Goal: Information Seeking & Learning: Check status

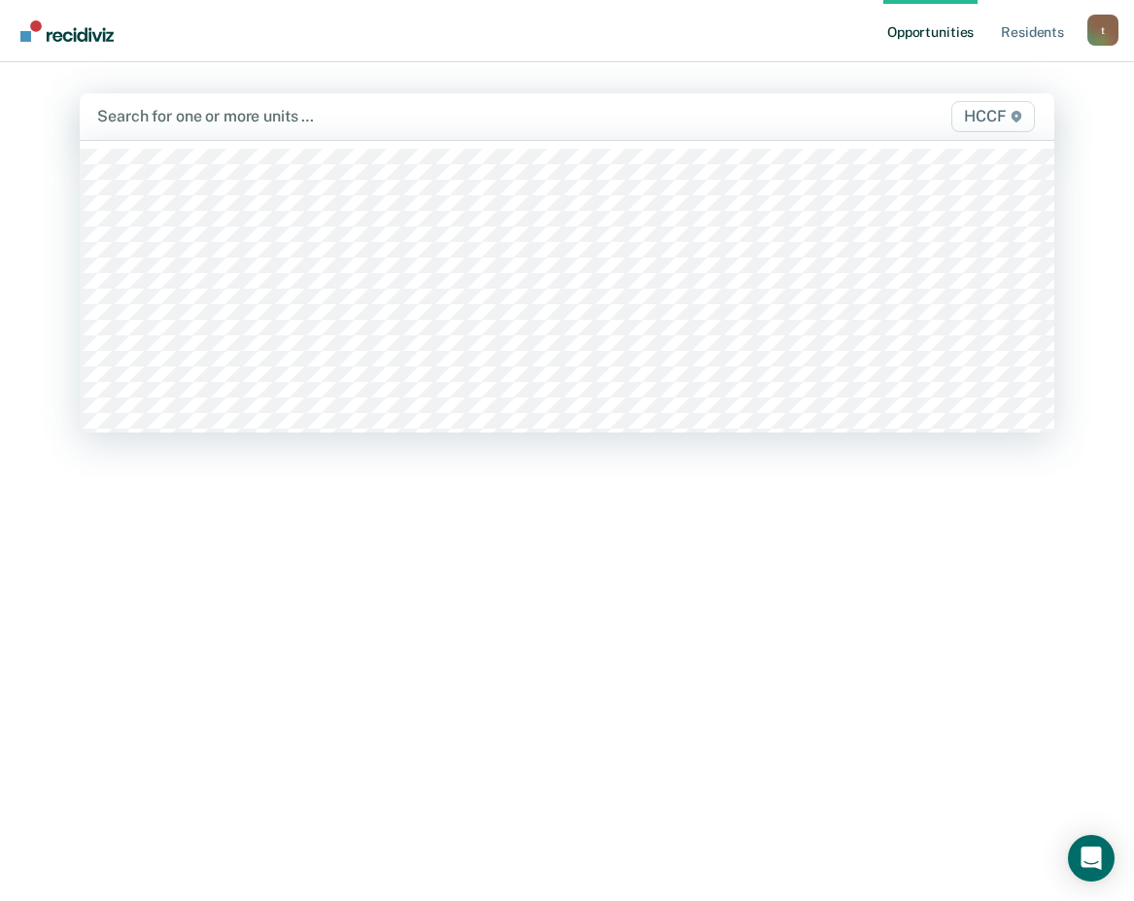
click at [151, 120] on div at bounding box center [425, 116] width 656 height 22
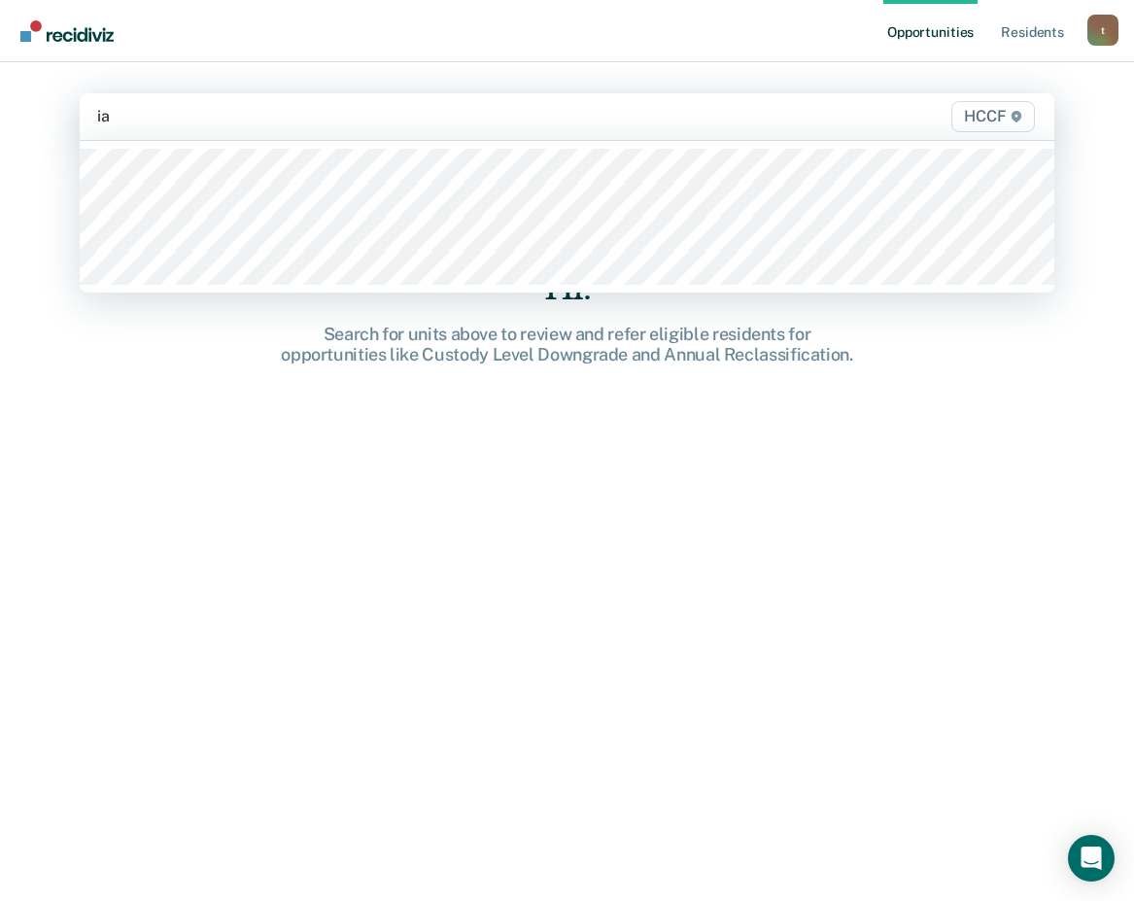
type input "ia1"
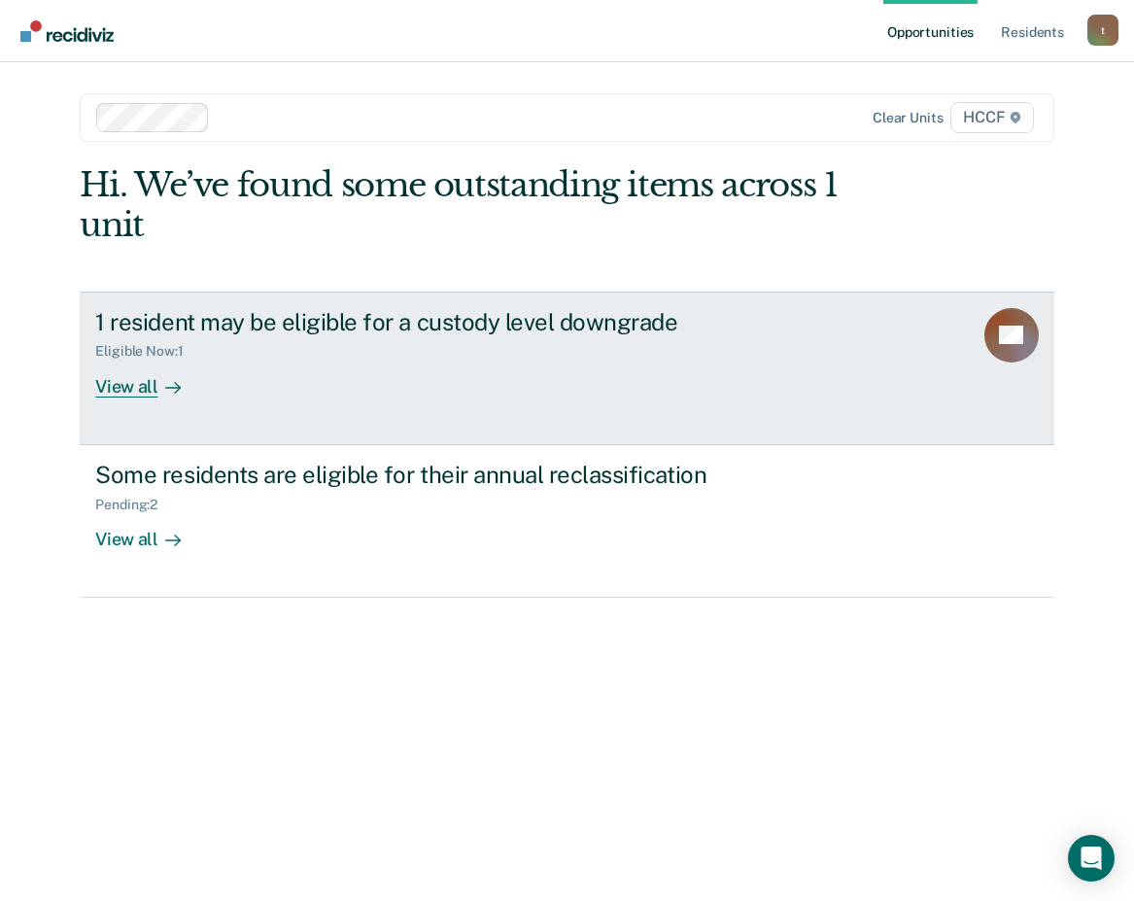
click at [155, 388] on div "View all" at bounding box center [149, 378] width 109 height 38
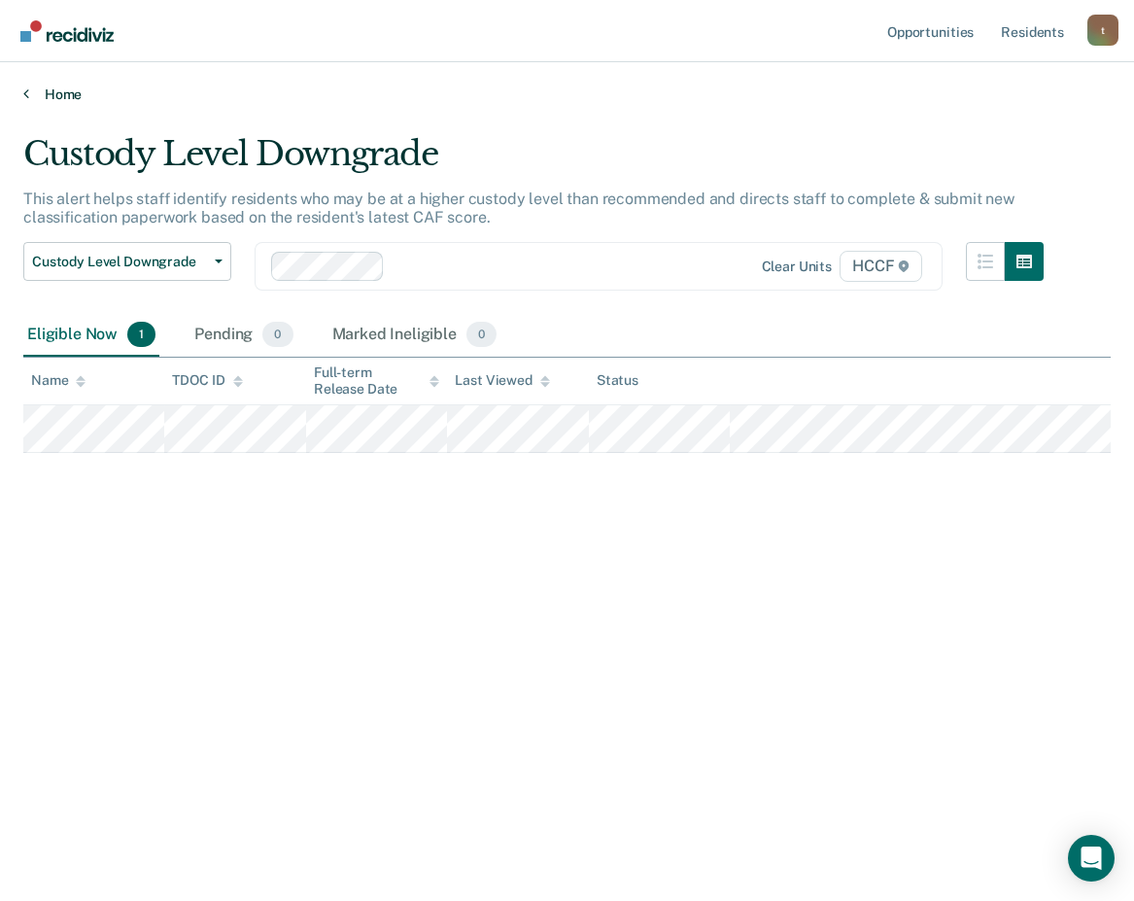
click at [24, 89] on icon at bounding box center [26, 93] width 6 height 16
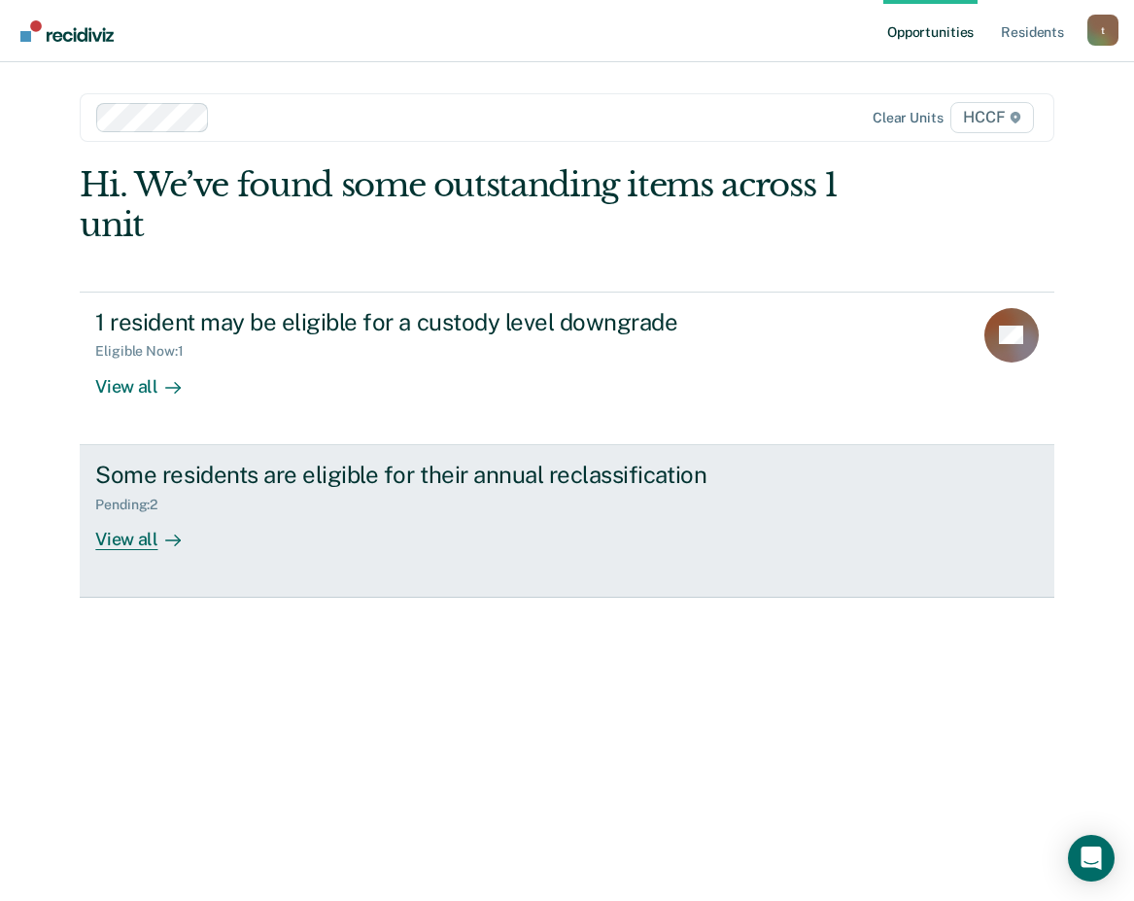
click at [150, 547] on div "View all" at bounding box center [149, 531] width 109 height 38
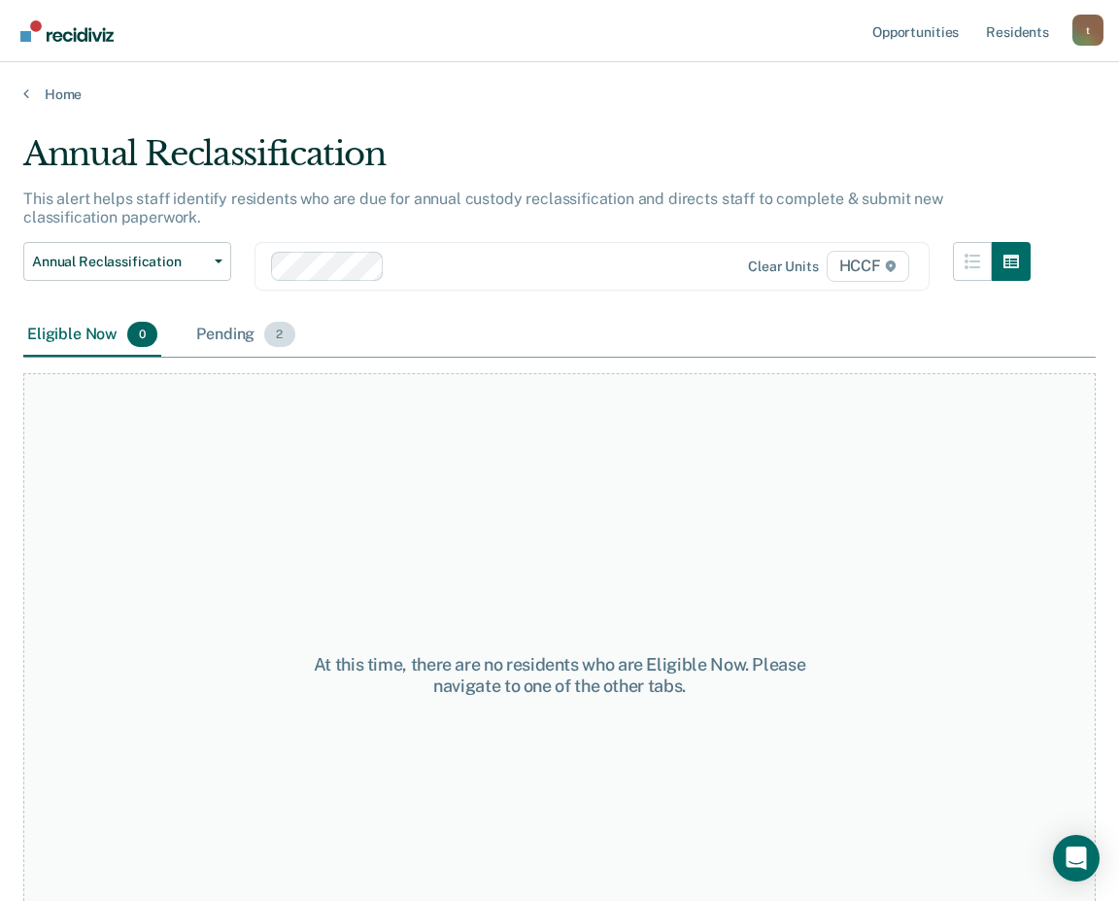
click at [224, 332] on div "Pending 2" at bounding box center [245, 335] width 106 height 43
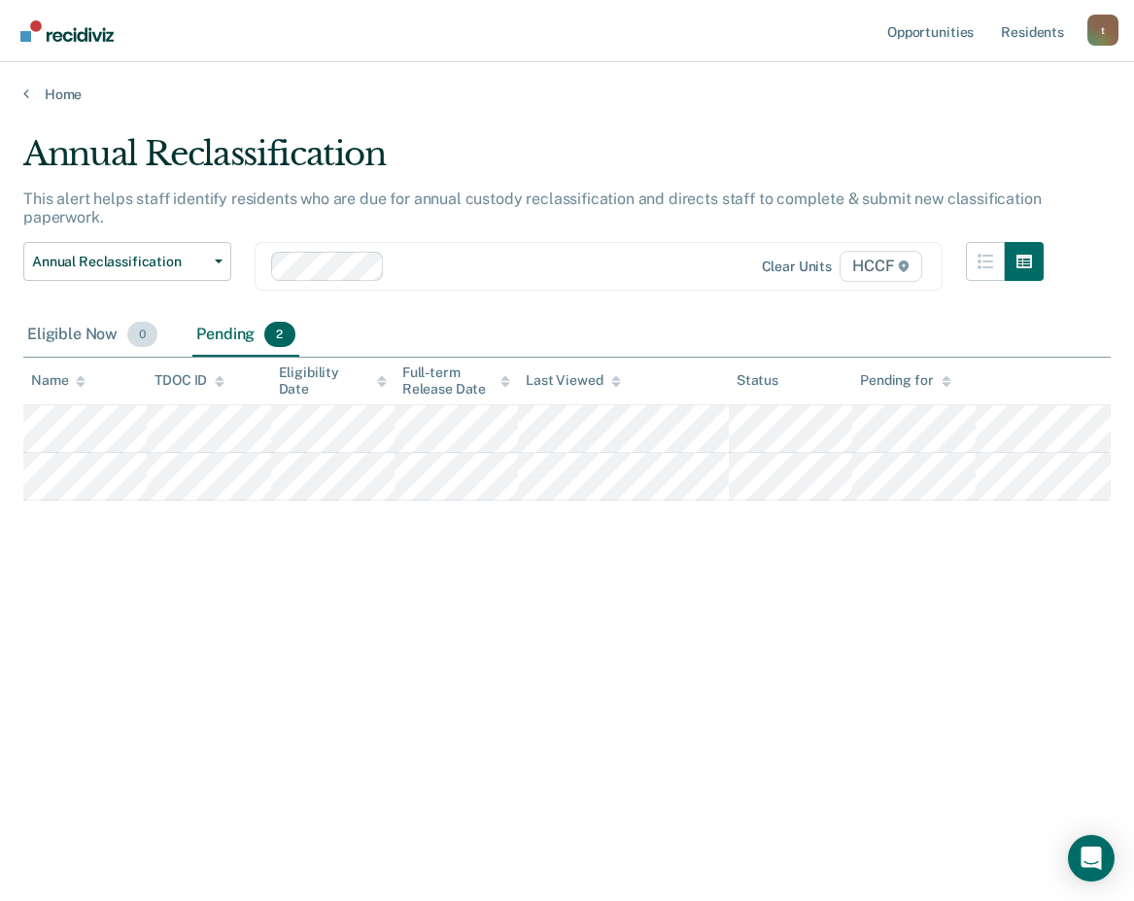
click at [87, 341] on div "Eligible Now 0" at bounding box center [92, 335] width 138 height 43
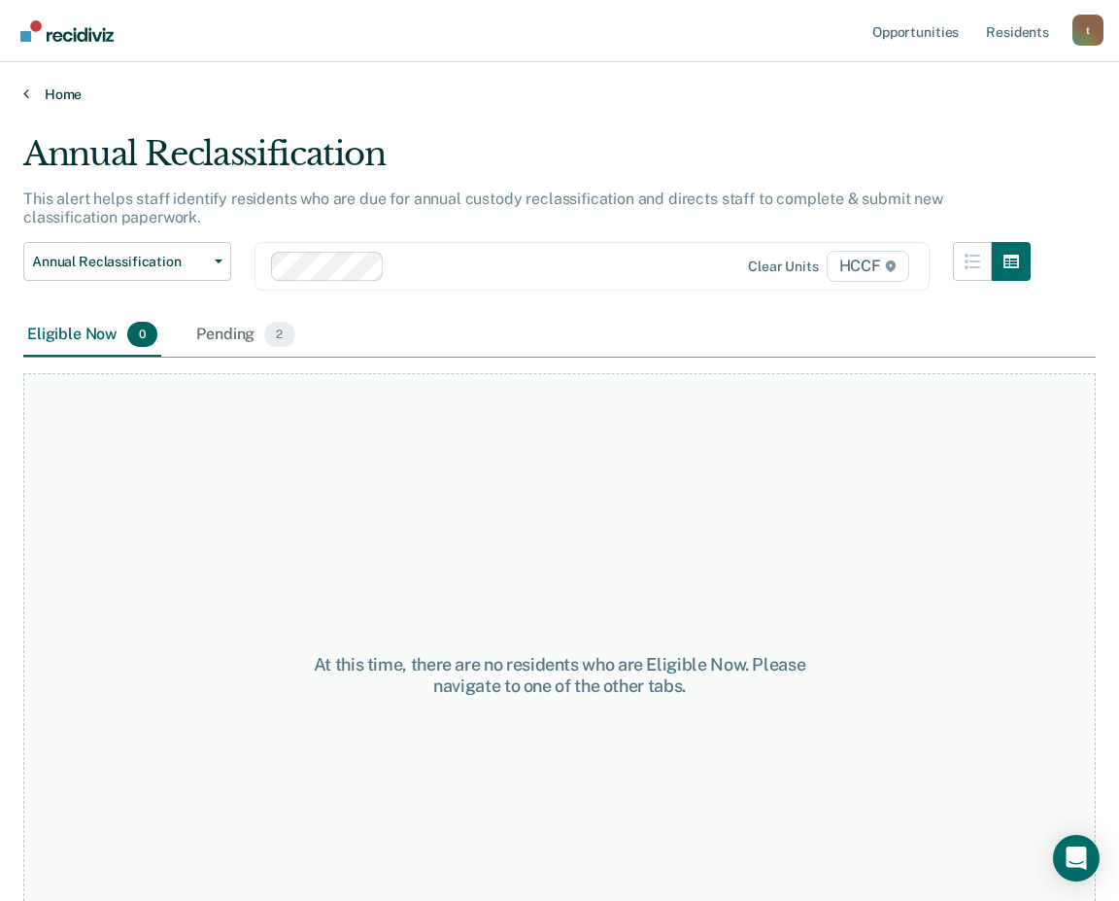
click at [34, 88] on link "Home" at bounding box center [559, 93] width 1073 height 17
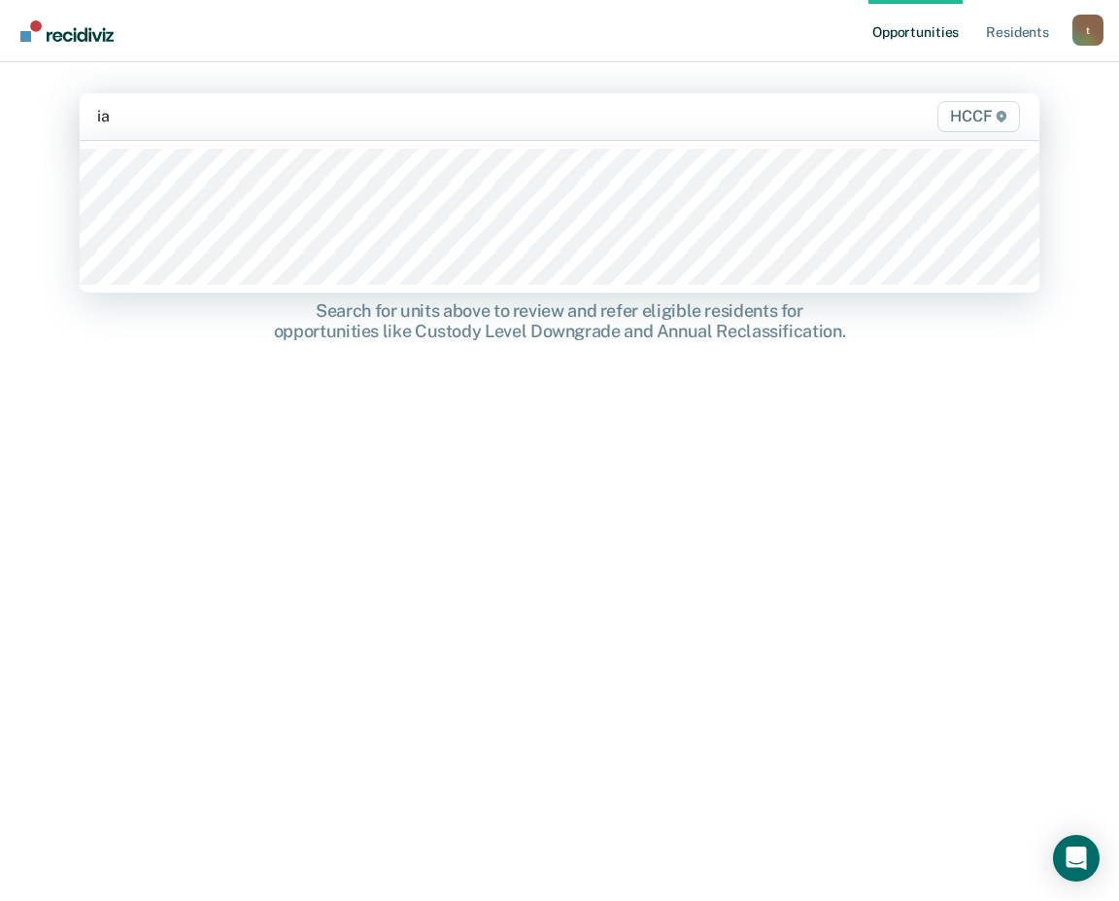
type input "ia2"
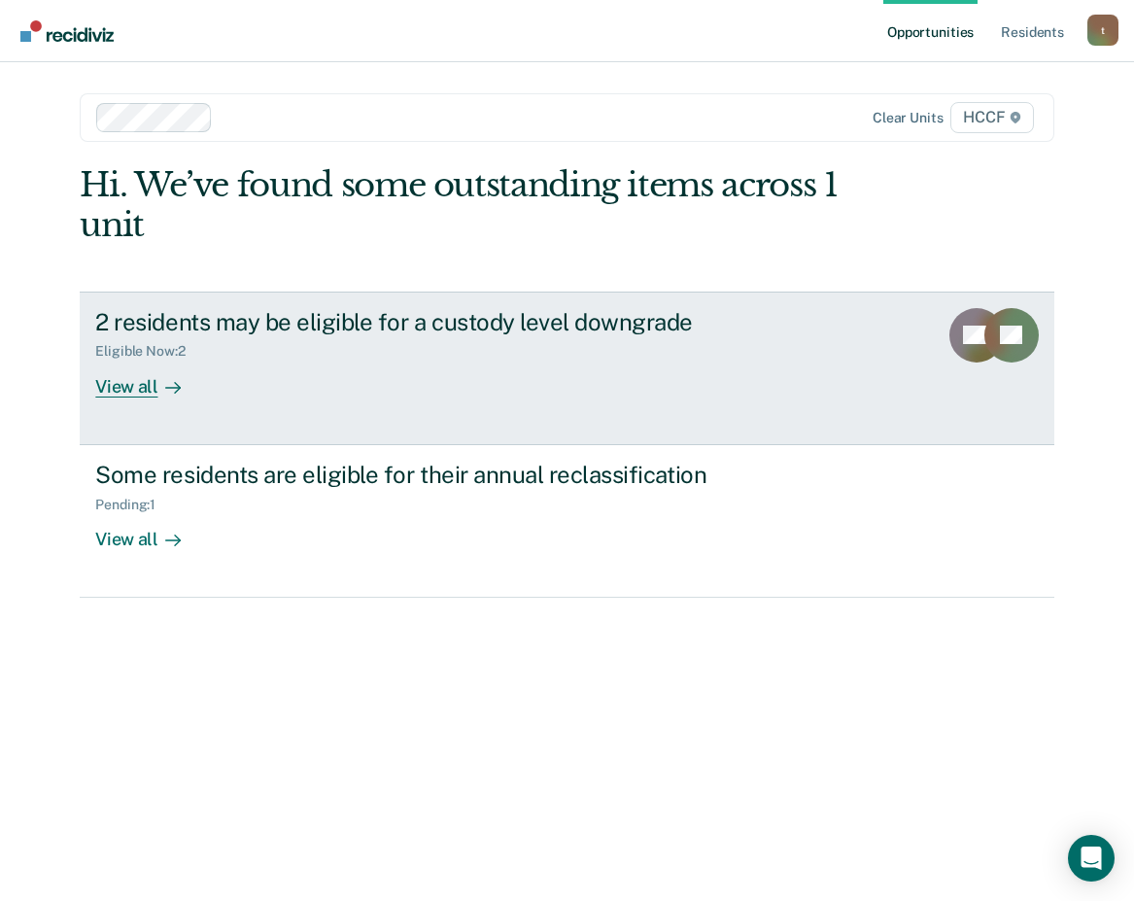
click at [137, 390] on div "View all" at bounding box center [149, 378] width 109 height 38
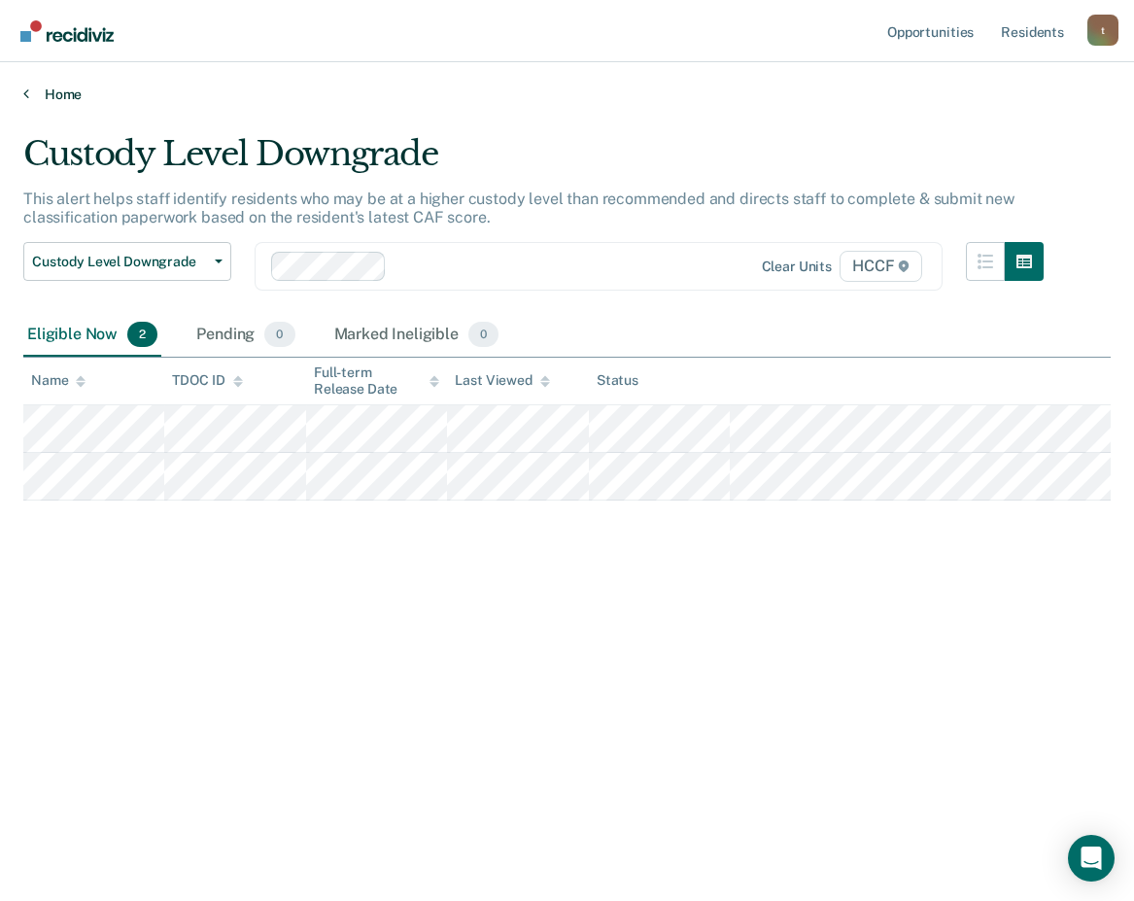
click at [30, 89] on link "Home" at bounding box center [566, 93] width 1087 height 17
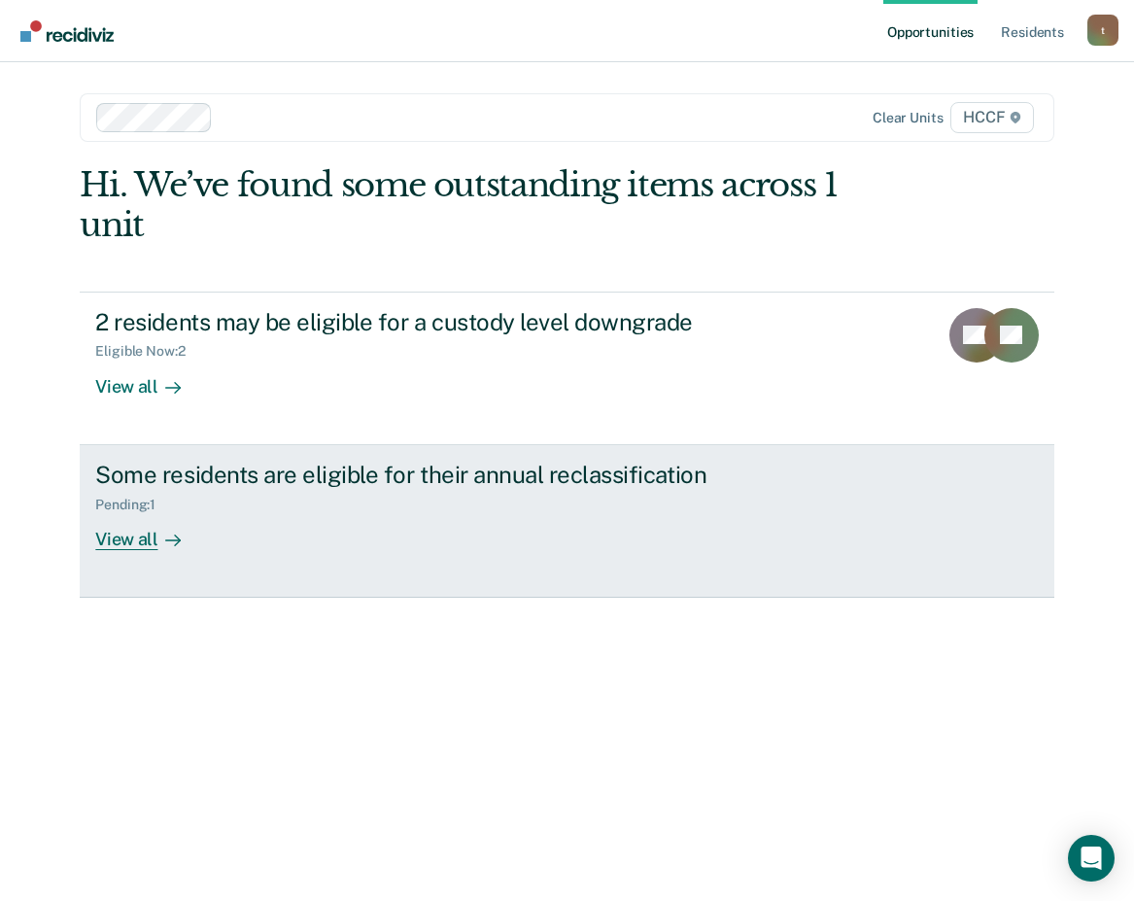
click at [135, 544] on div "View all" at bounding box center [149, 531] width 109 height 38
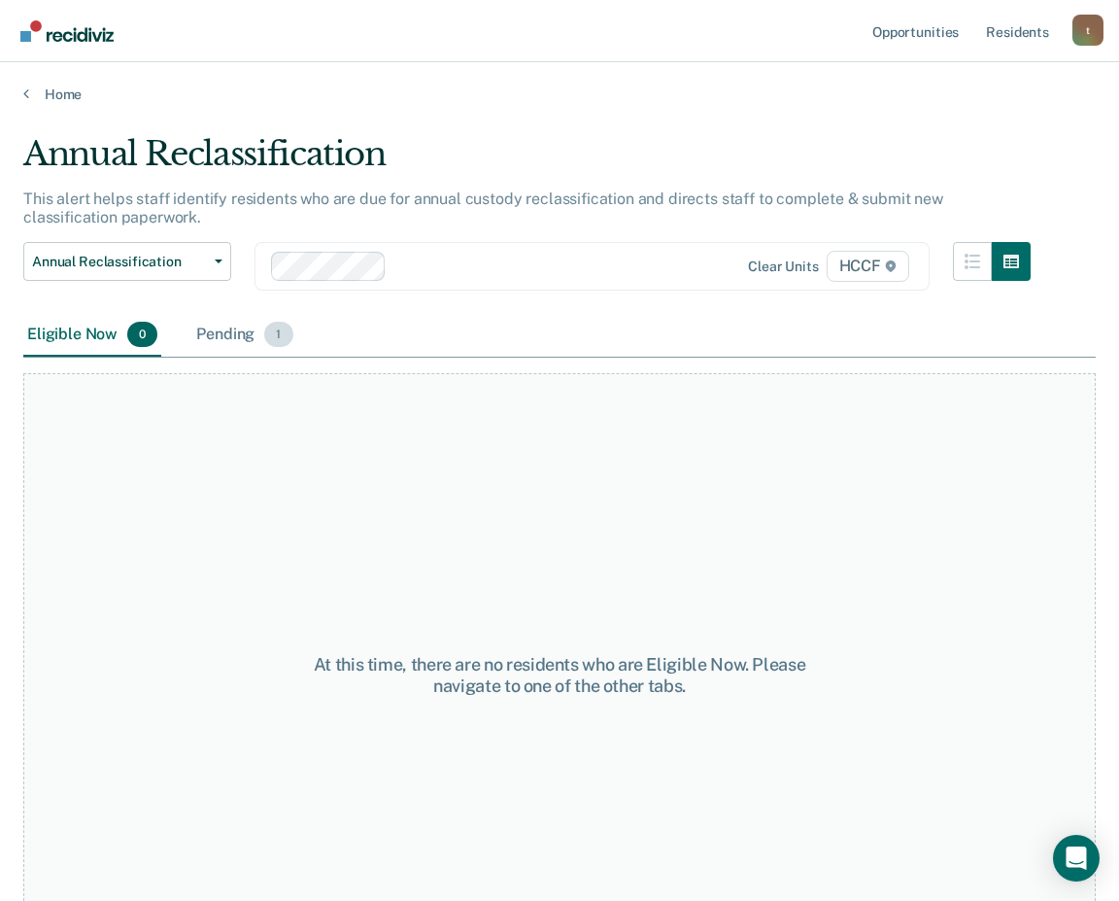
click at [240, 332] on div "Pending 1" at bounding box center [244, 335] width 104 height 43
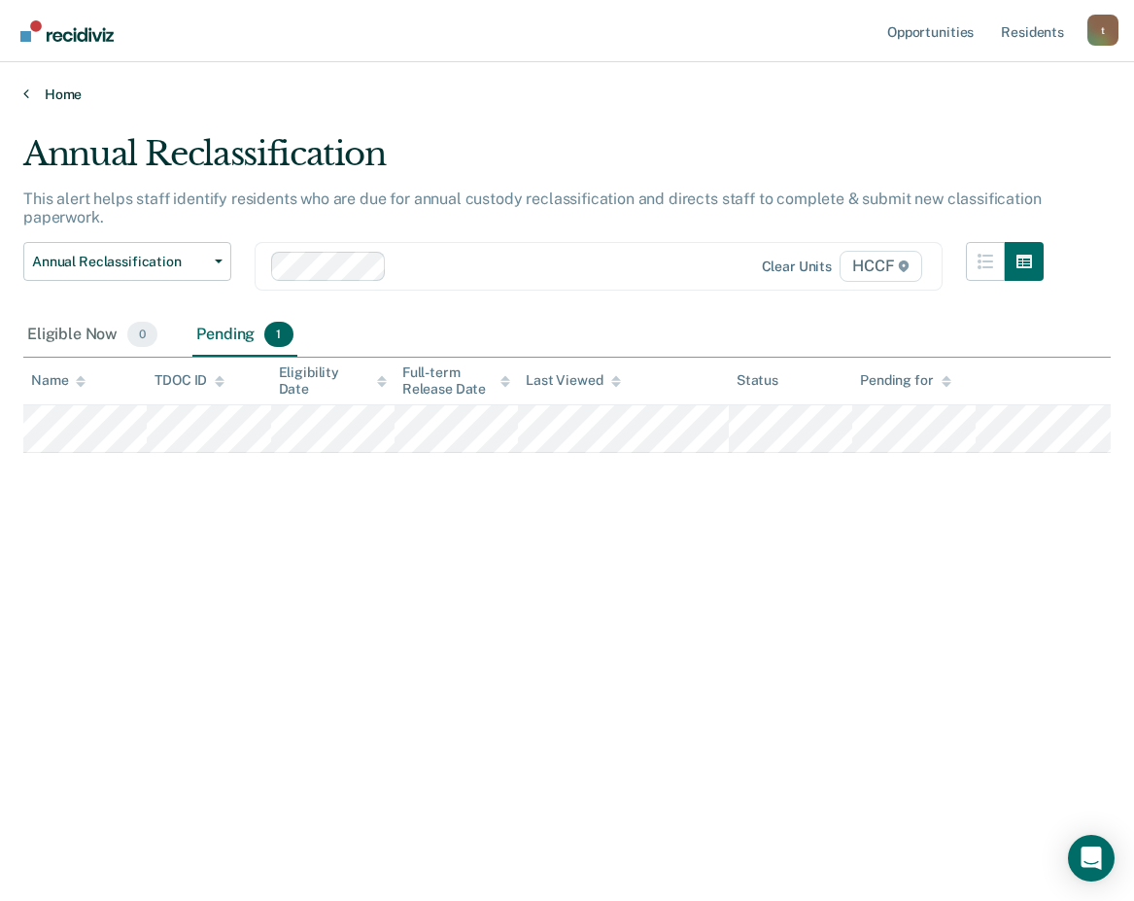
click at [25, 90] on icon at bounding box center [26, 93] width 6 height 16
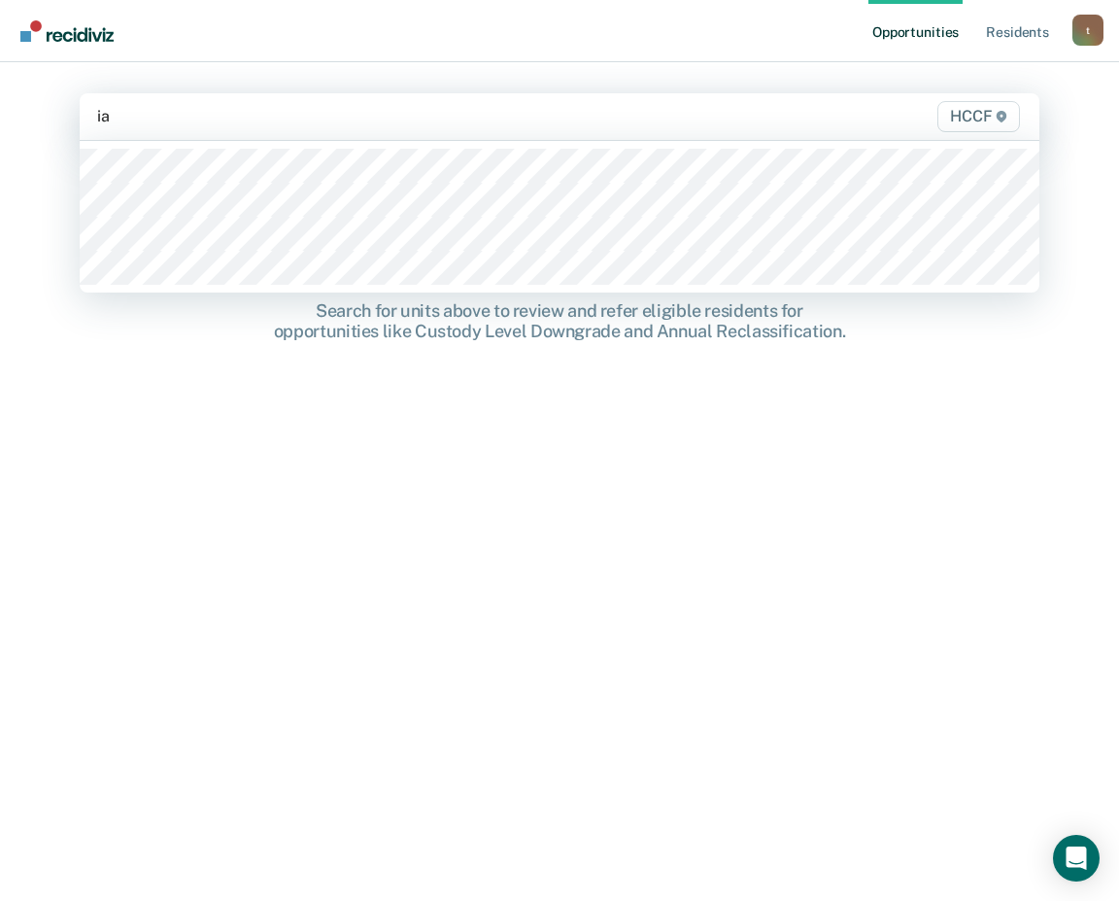
type input "ia1"
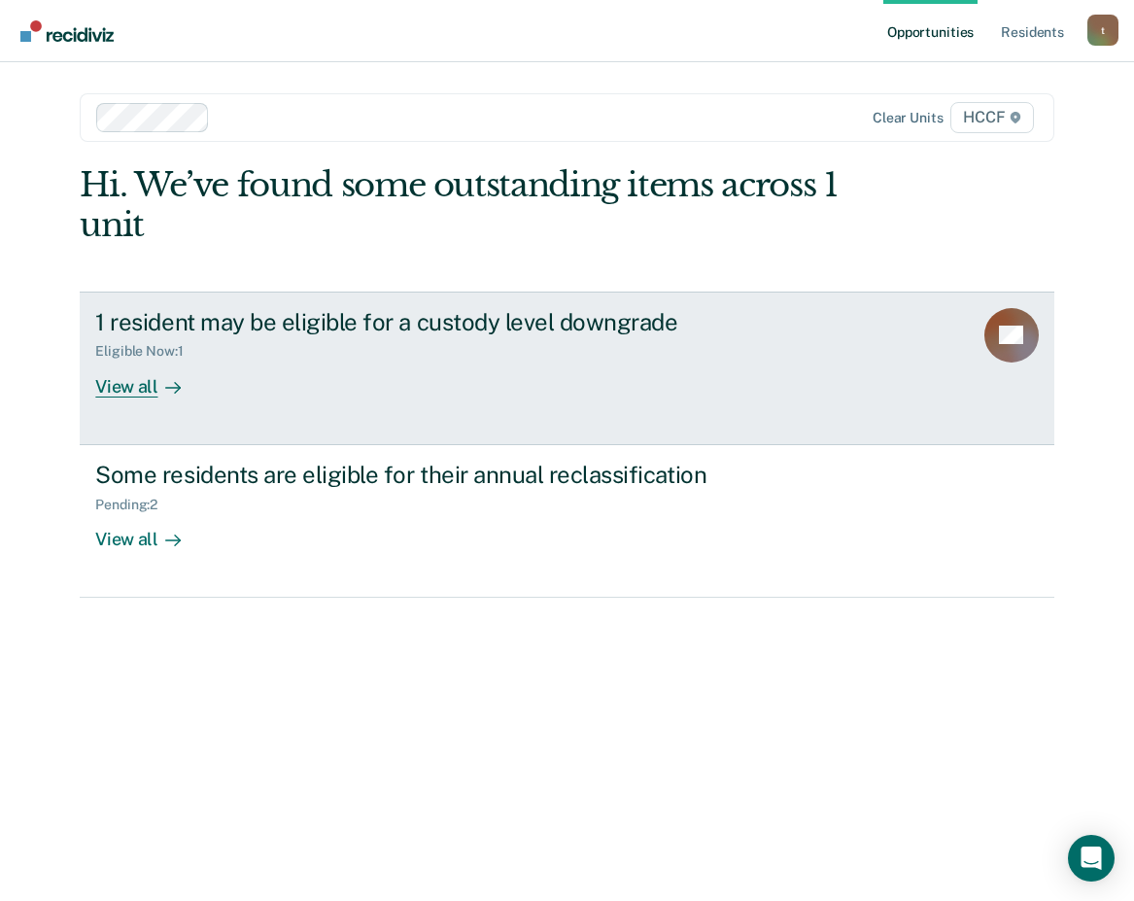
click at [143, 397] on link "1 resident may be eligible for a custody level downgrade Eligible Now : 1 View …" at bounding box center [567, 368] width 974 height 154
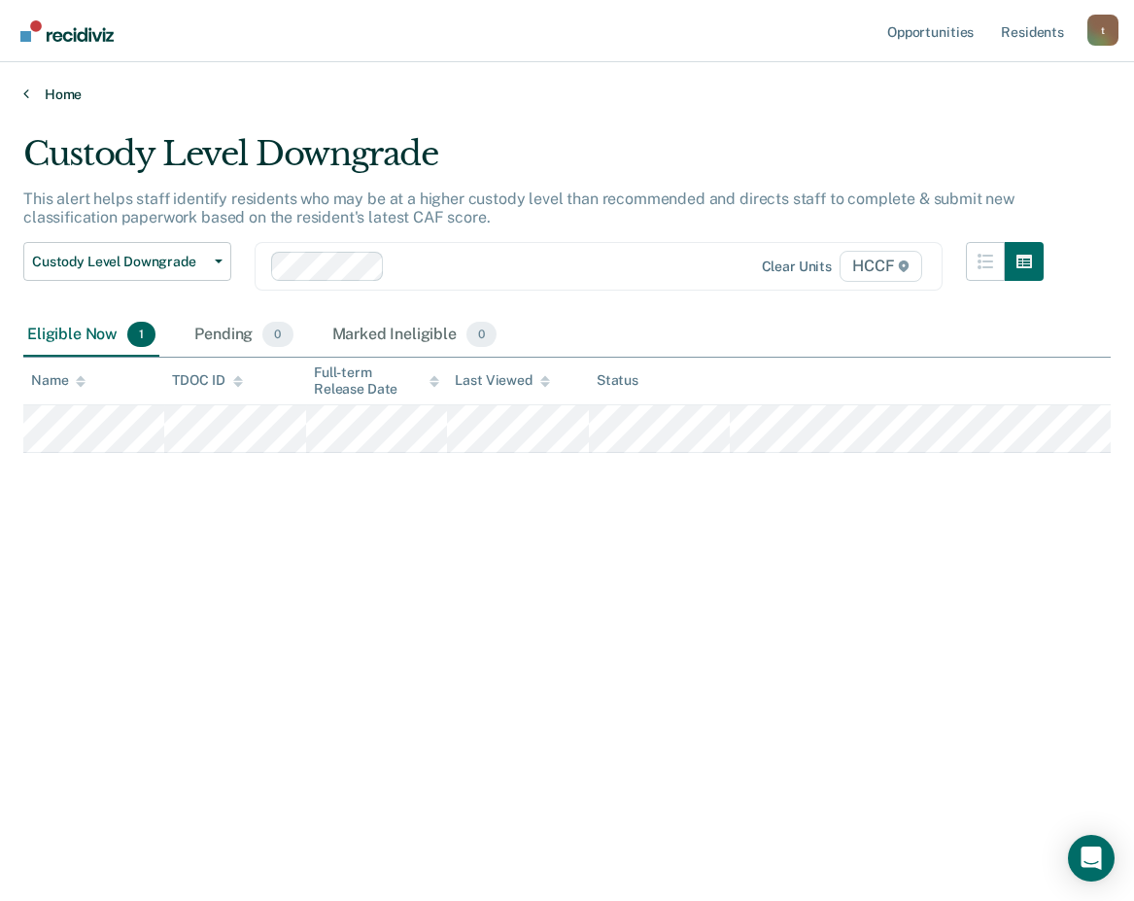
click at [26, 90] on icon at bounding box center [26, 93] width 6 height 16
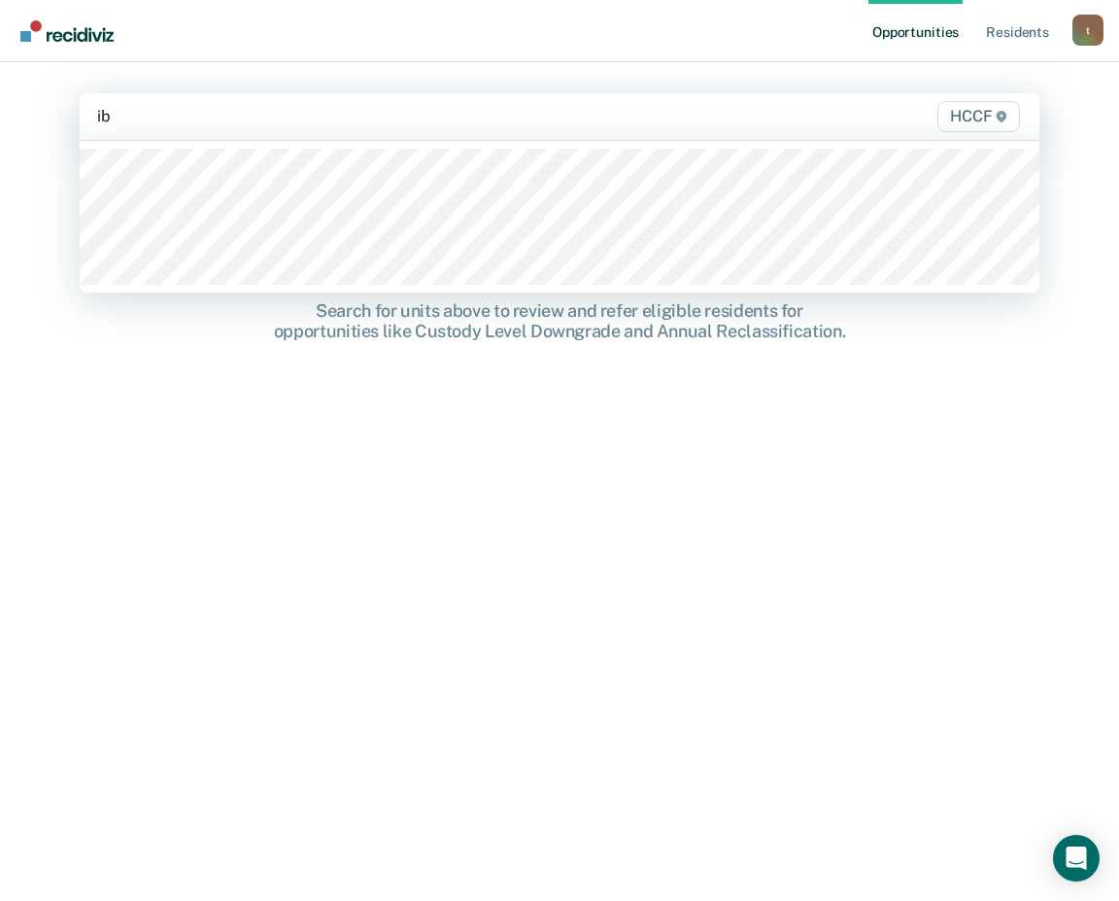
type input "ib1"
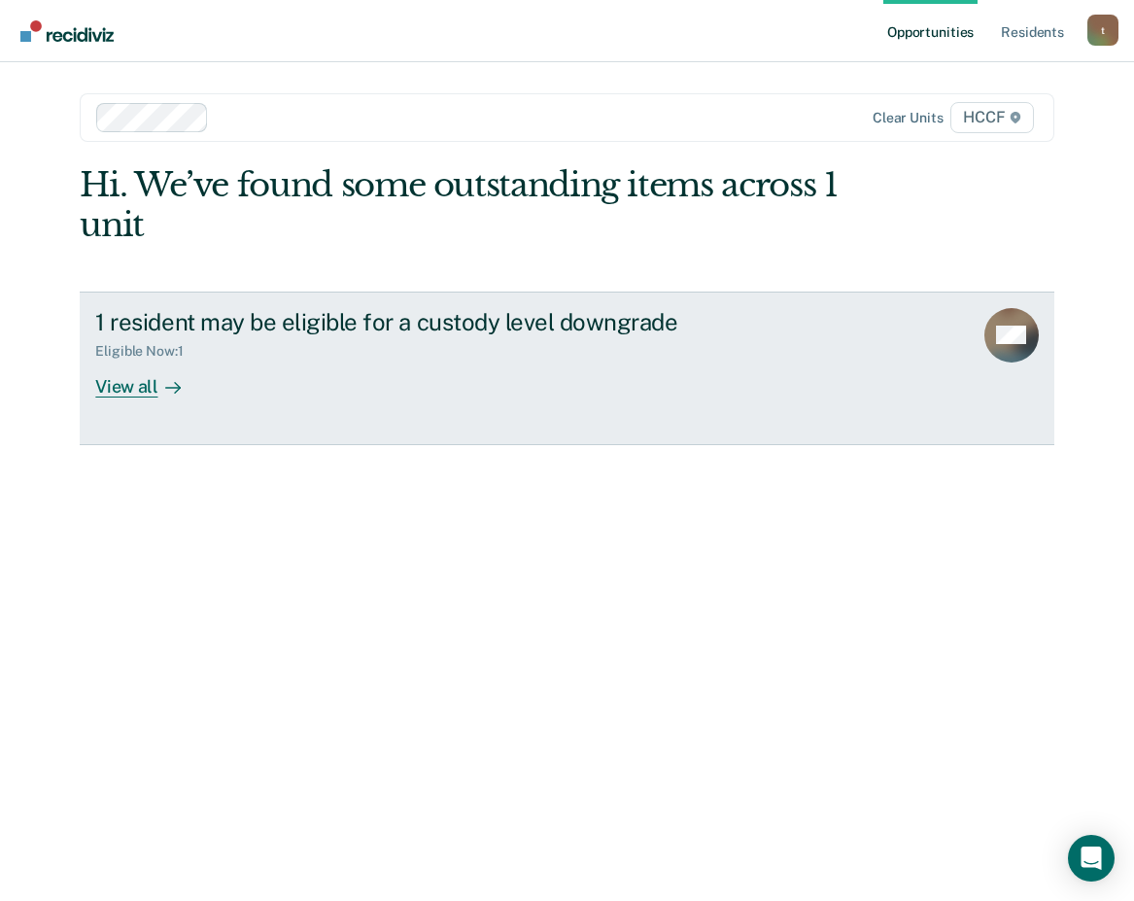
click at [139, 389] on div "View all" at bounding box center [149, 378] width 109 height 38
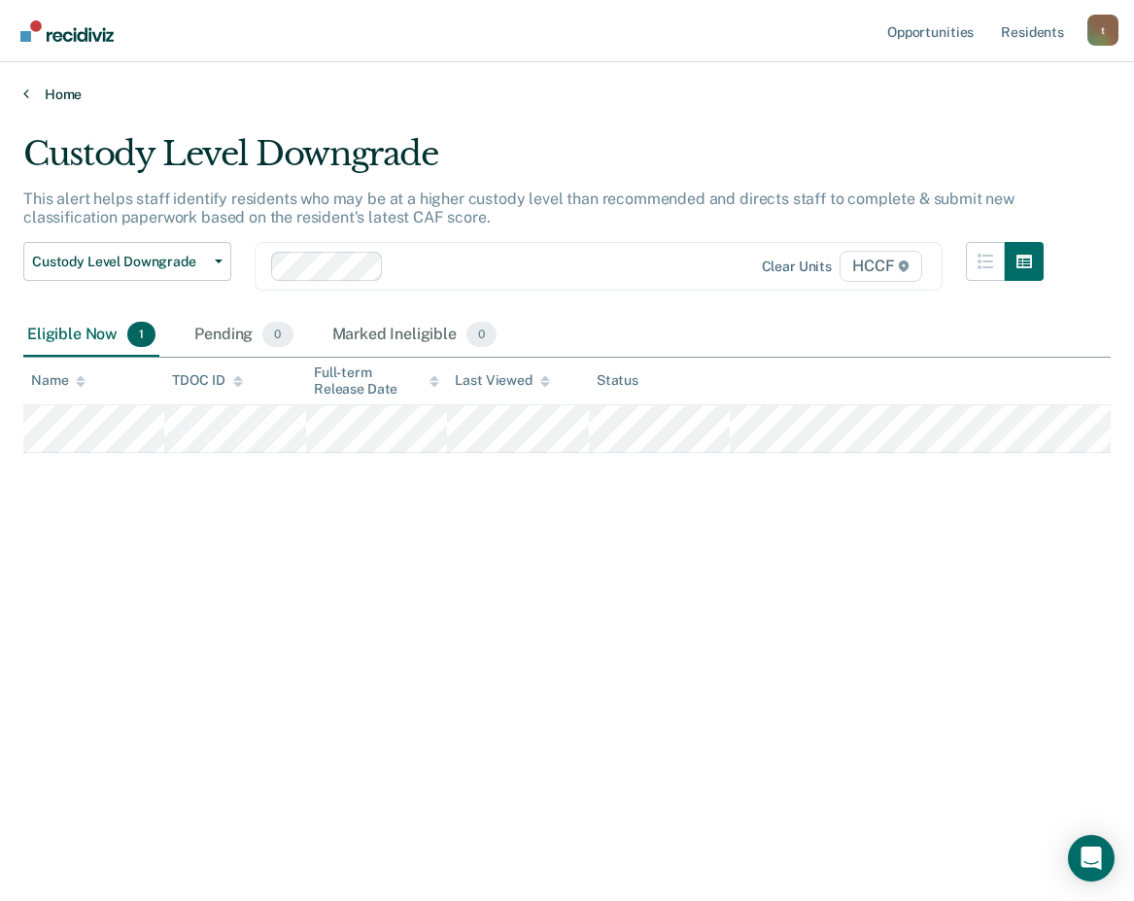
click at [30, 92] on link "Home" at bounding box center [566, 93] width 1087 height 17
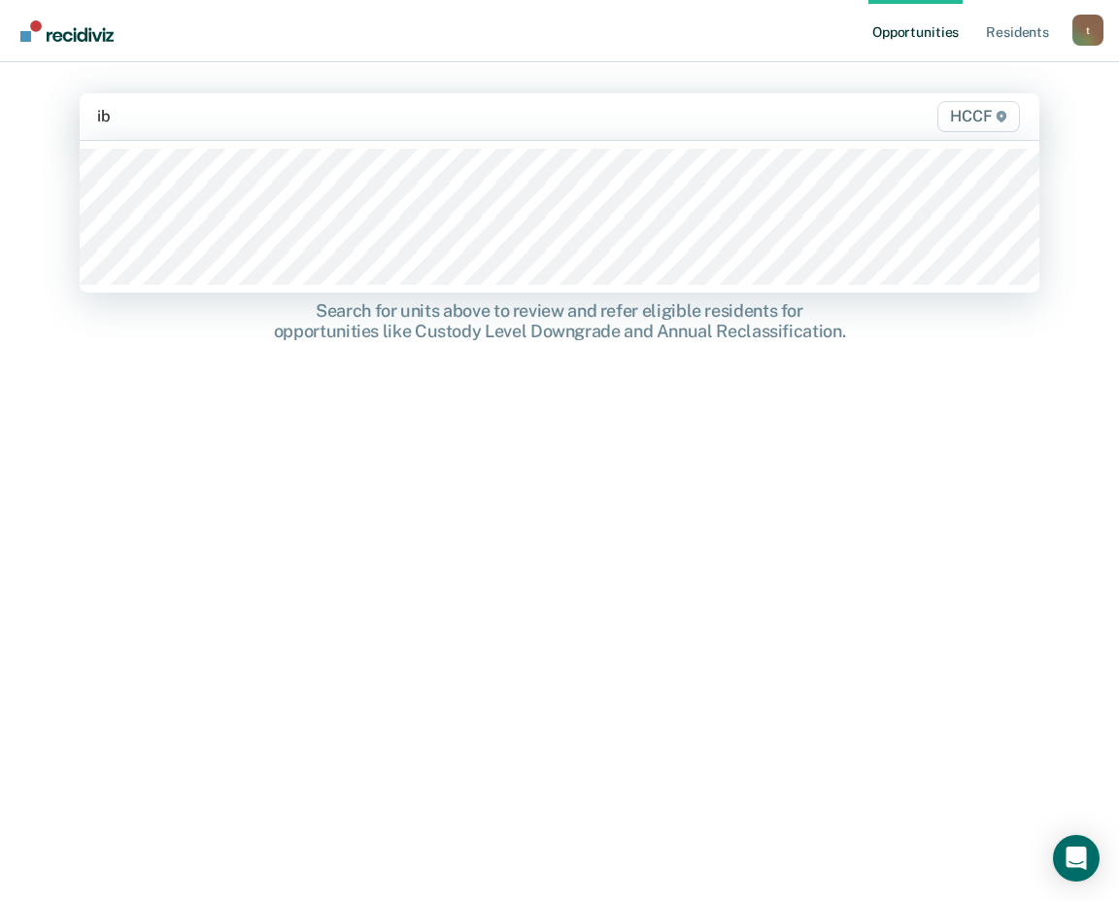
type input "ib2"
type input "ic1"
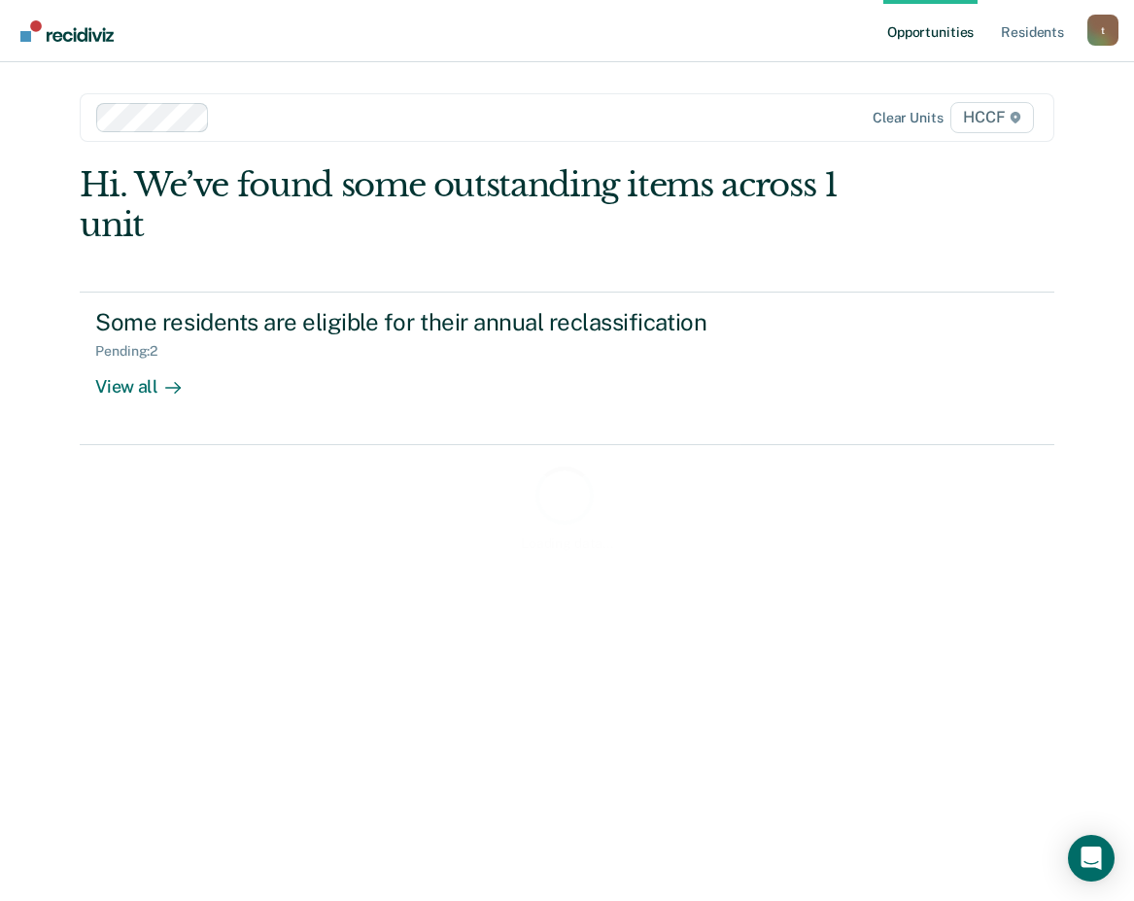
click at [130, 391] on div "Loading data..." at bounding box center [567, 506] width 974 height 683
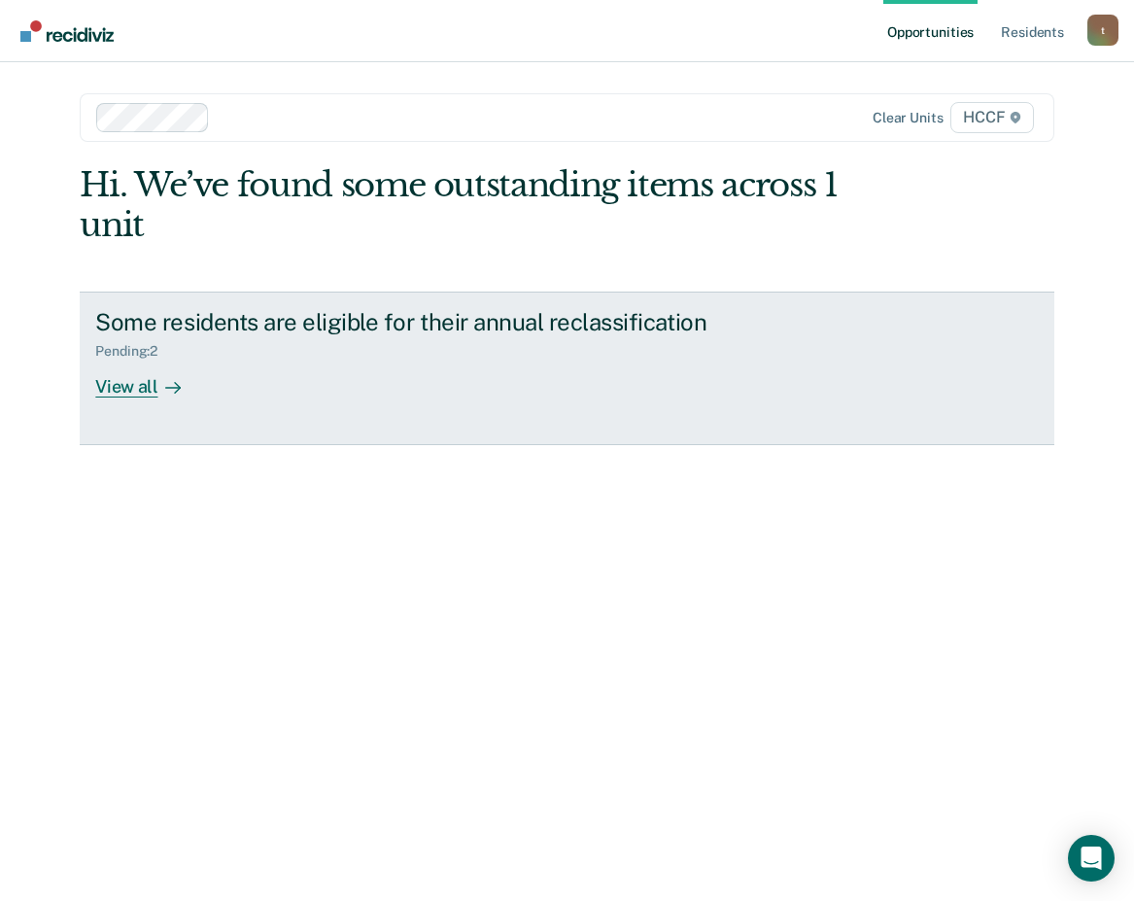
click at [134, 391] on div "View all" at bounding box center [149, 378] width 109 height 38
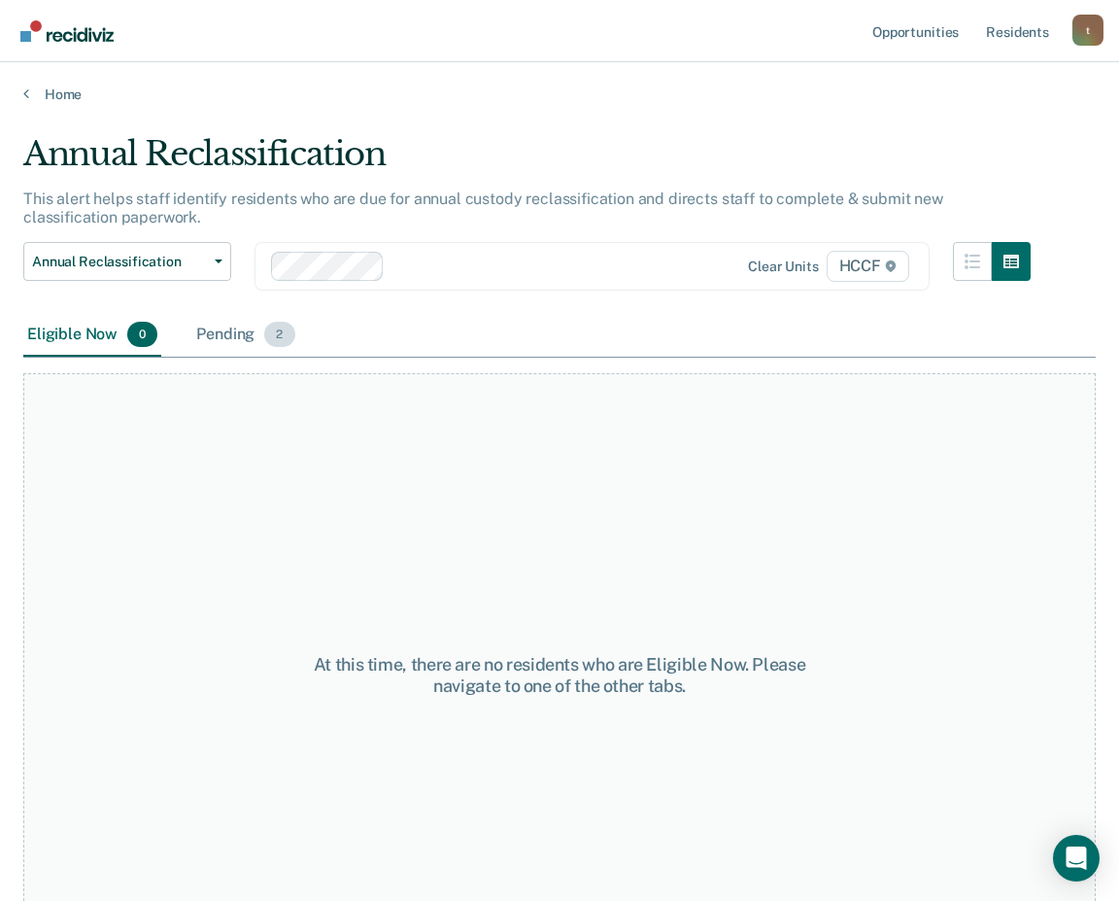
click at [241, 340] on div "Pending 2" at bounding box center [245, 335] width 106 height 43
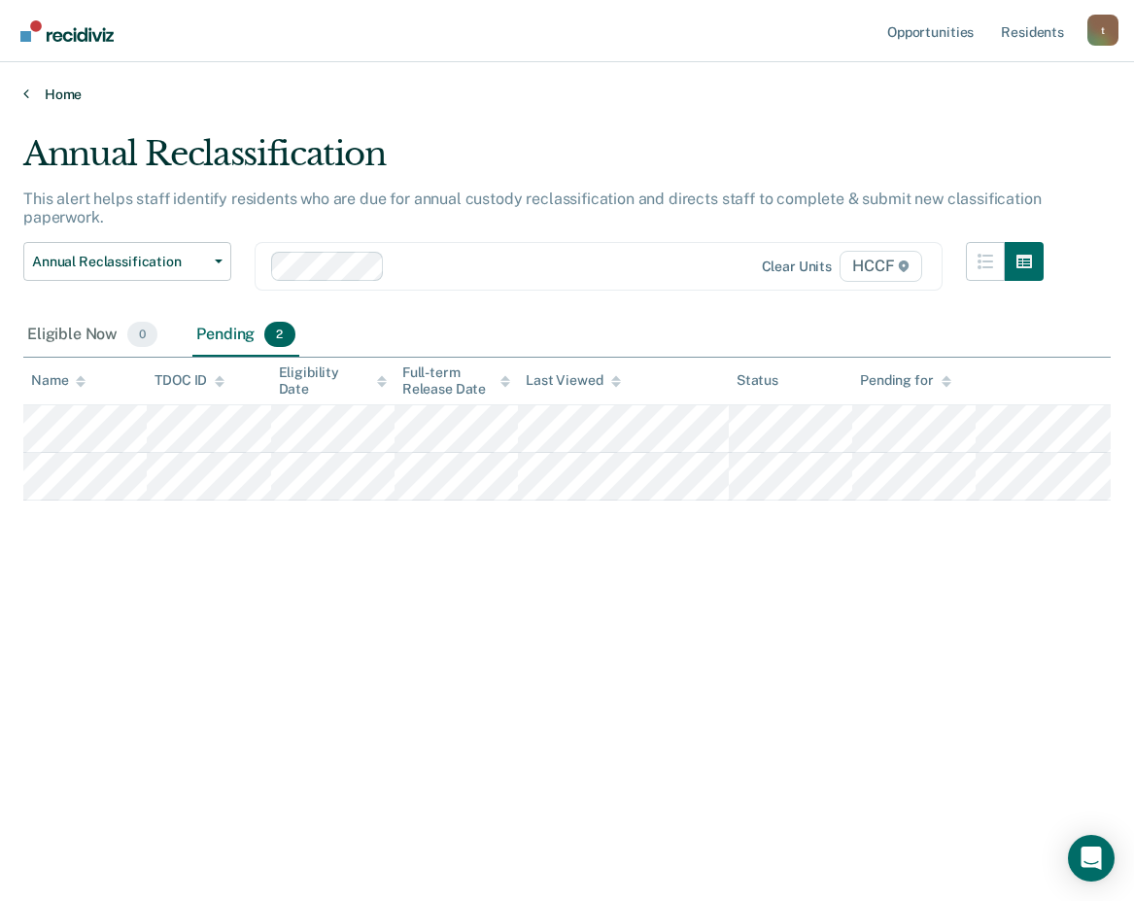
click at [28, 92] on icon at bounding box center [26, 93] width 6 height 16
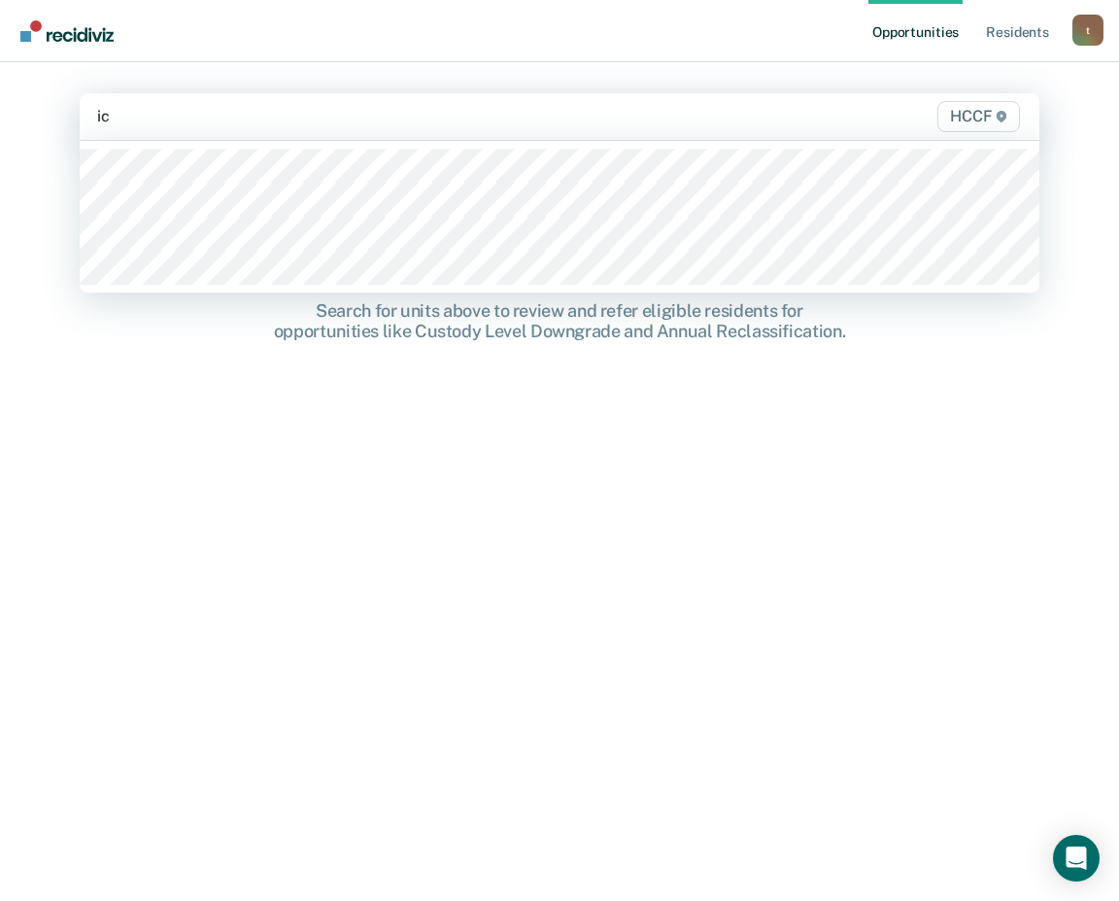
type input "ic2"
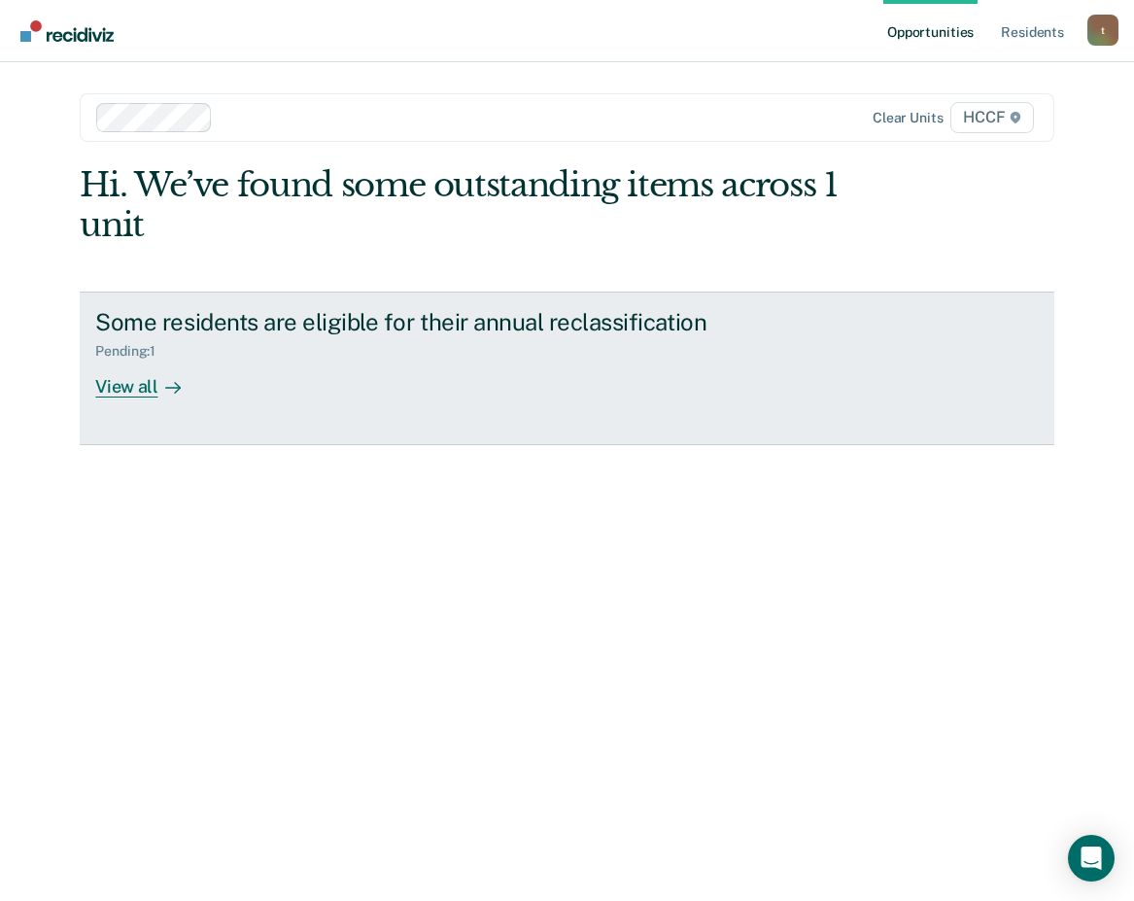
click at [149, 390] on div "View all" at bounding box center [149, 378] width 109 height 38
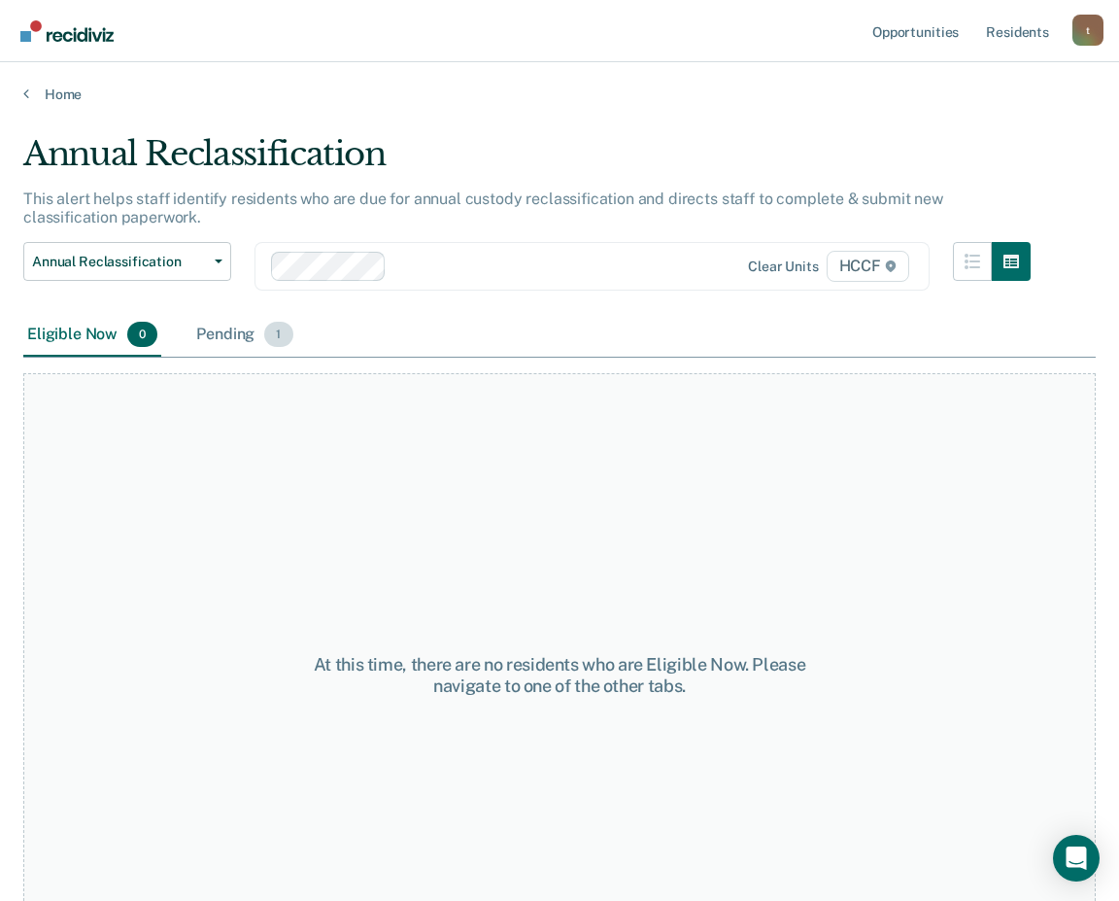
click at [225, 325] on div "Pending 1" at bounding box center [244, 335] width 104 height 43
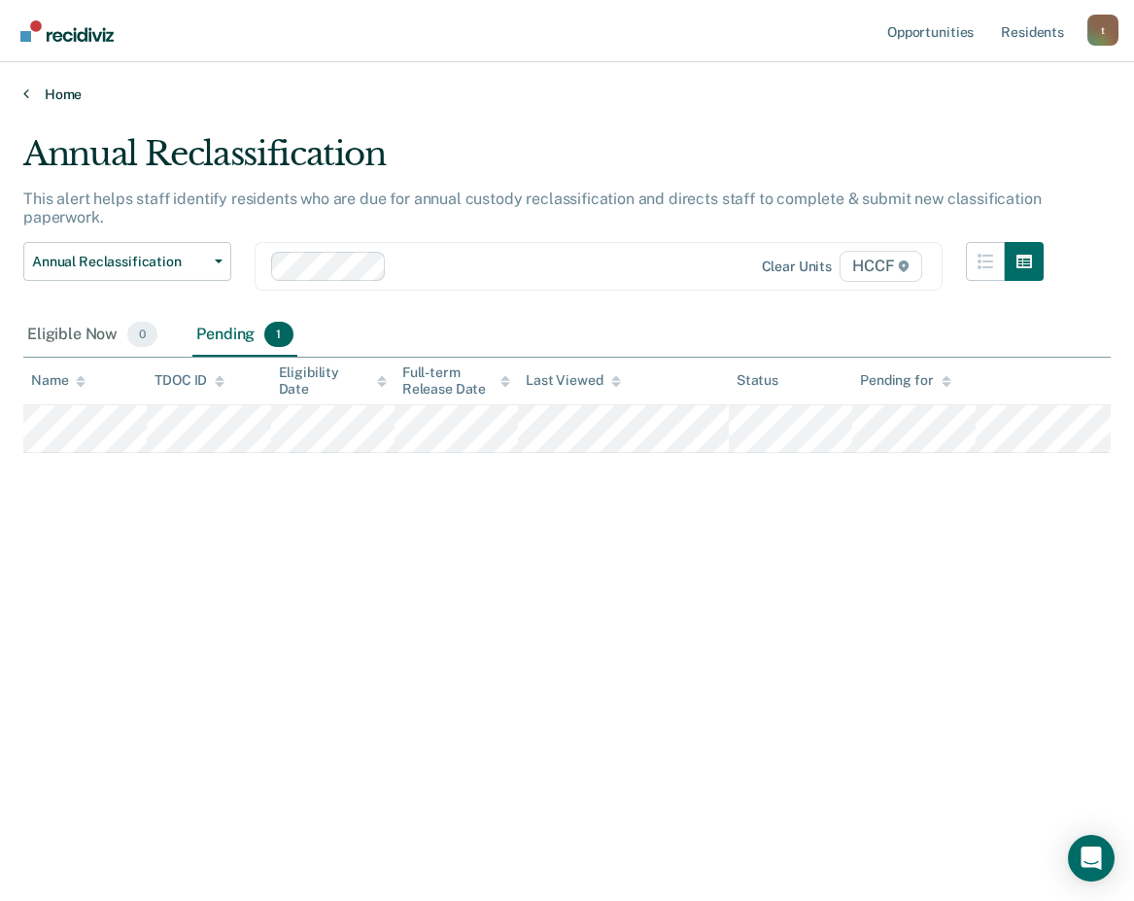
click at [29, 93] on link "Home" at bounding box center [566, 93] width 1087 height 17
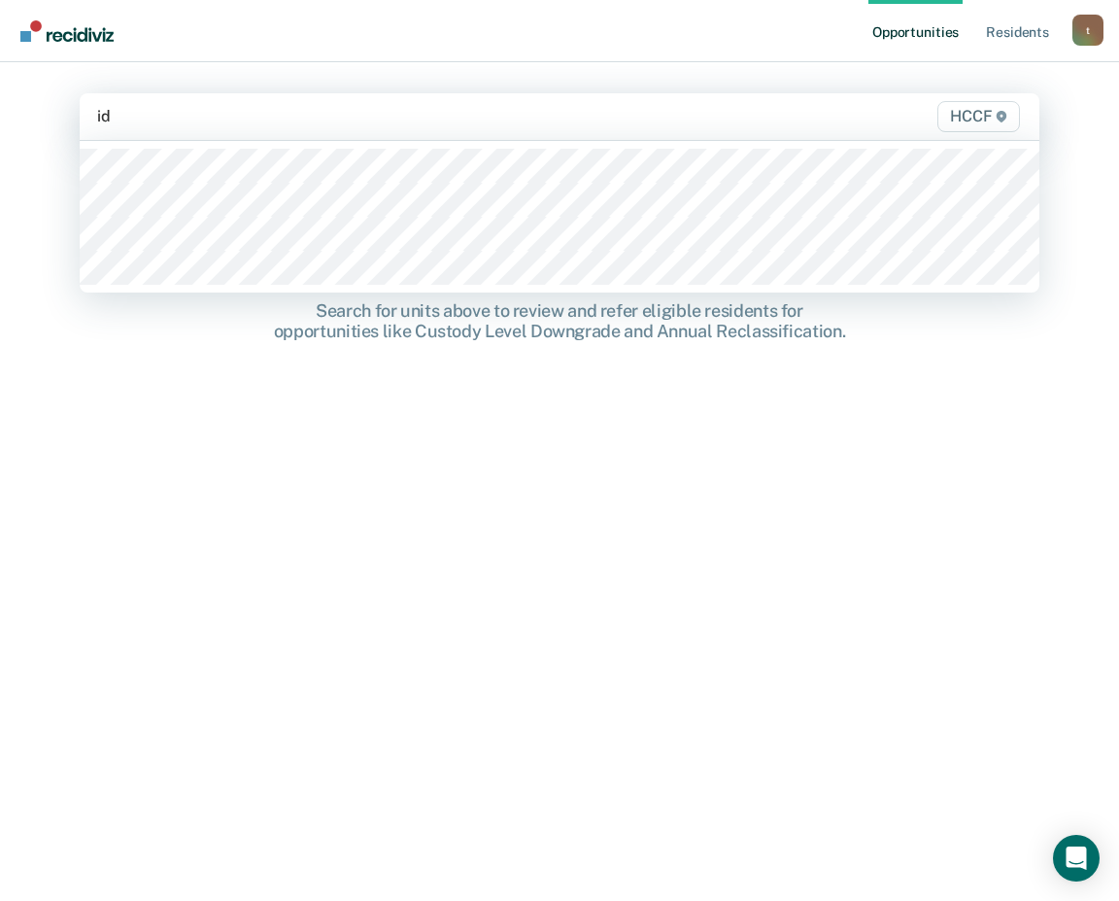
type input "id1"
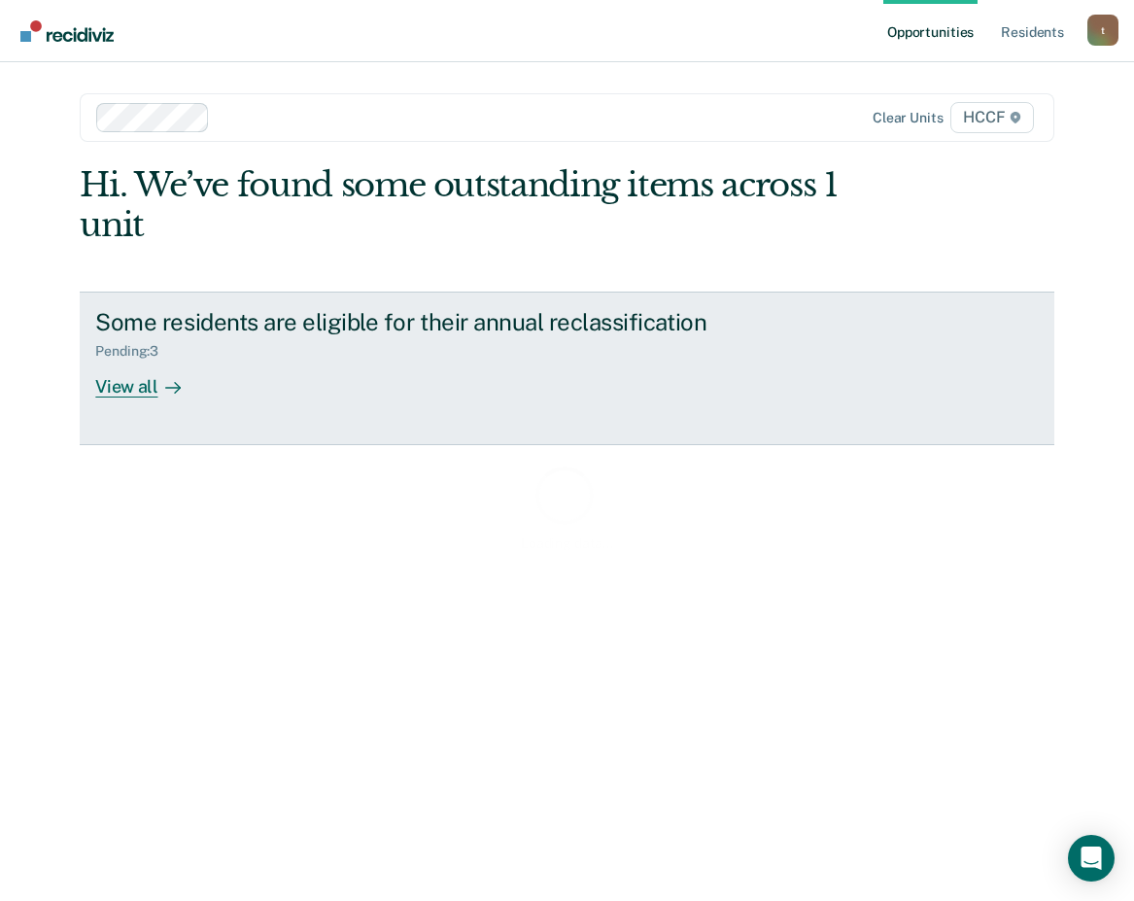
click at [150, 383] on div "View all" at bounding box center [149, 378] width 109 height 38
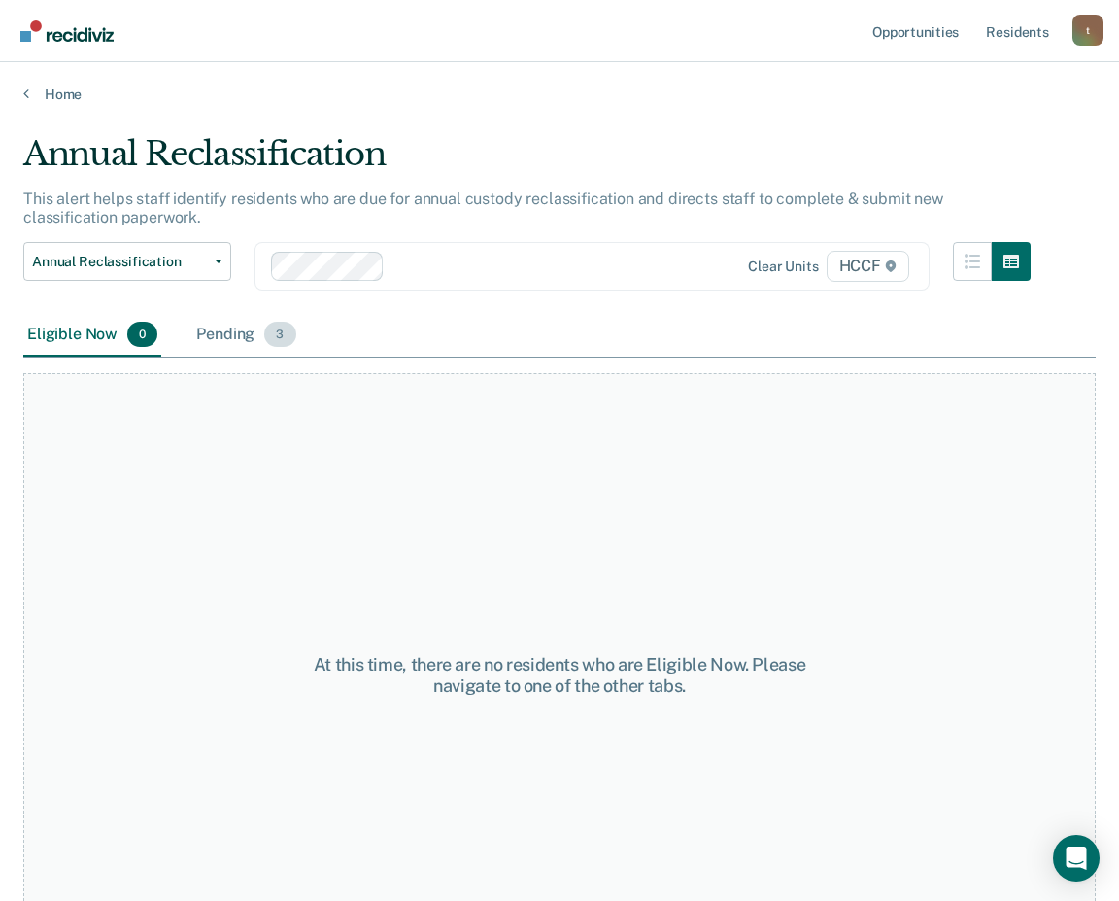
click at [234, 336] on div "Pending 3" at bounding box center [245, 335] width 107 height 43
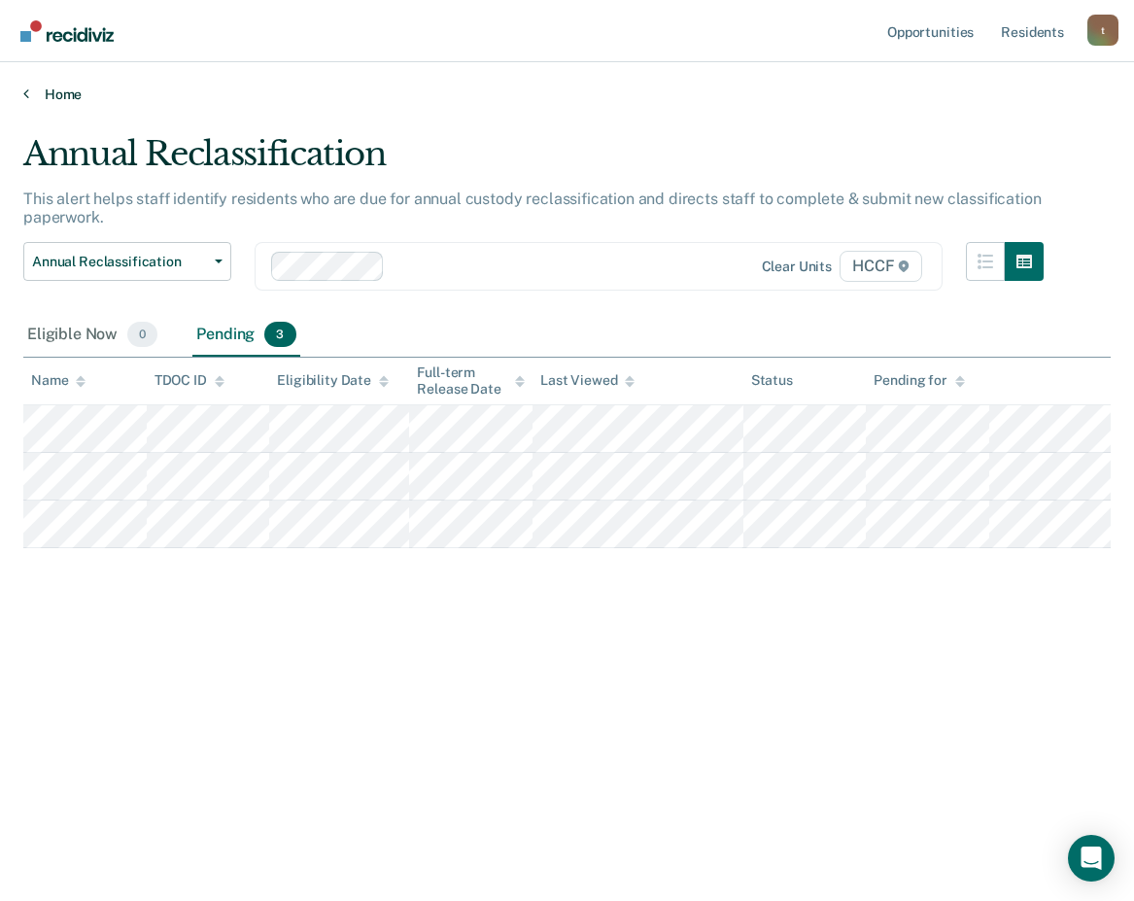
click at [25, 90] on icon at bounding box center [26, 93] width 6 height 16
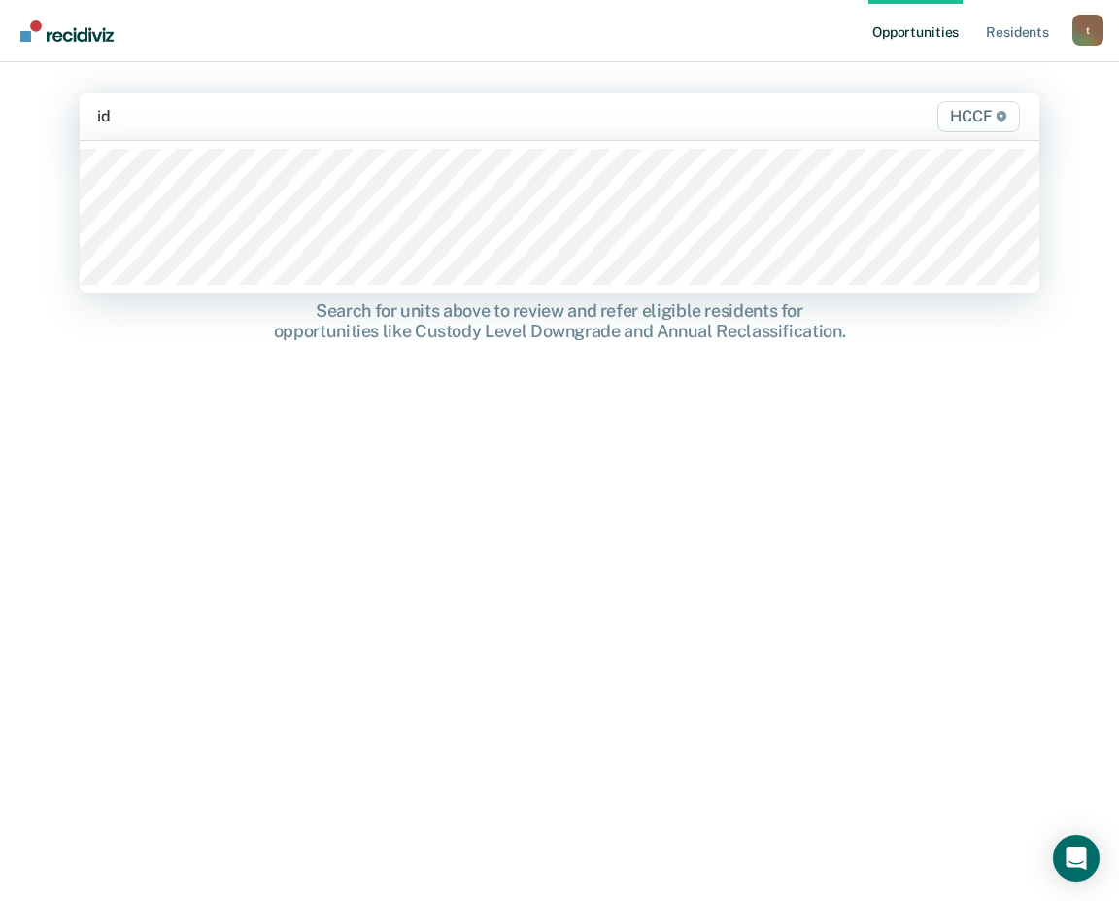
type input "id2"
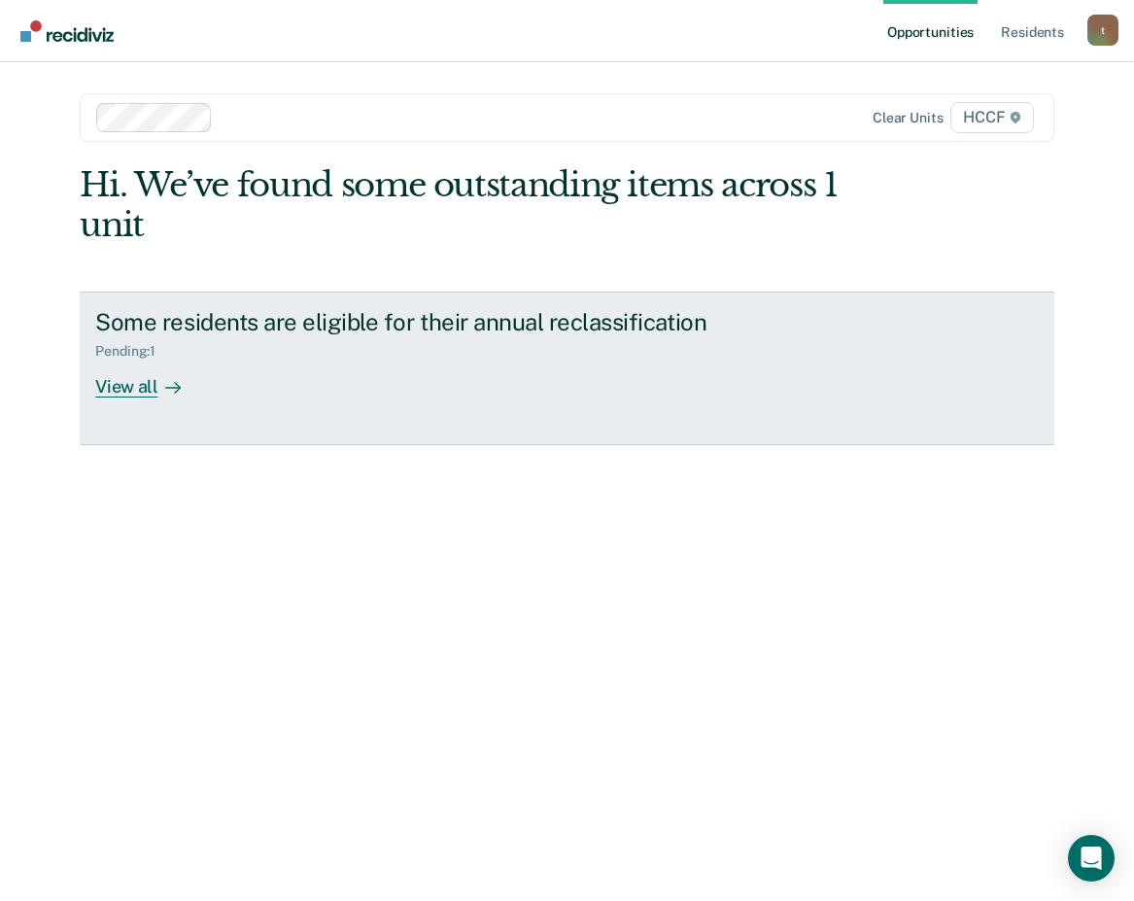
click at [151, 396] on div "View all" at bounding box center [149, 378] width 109 height 38
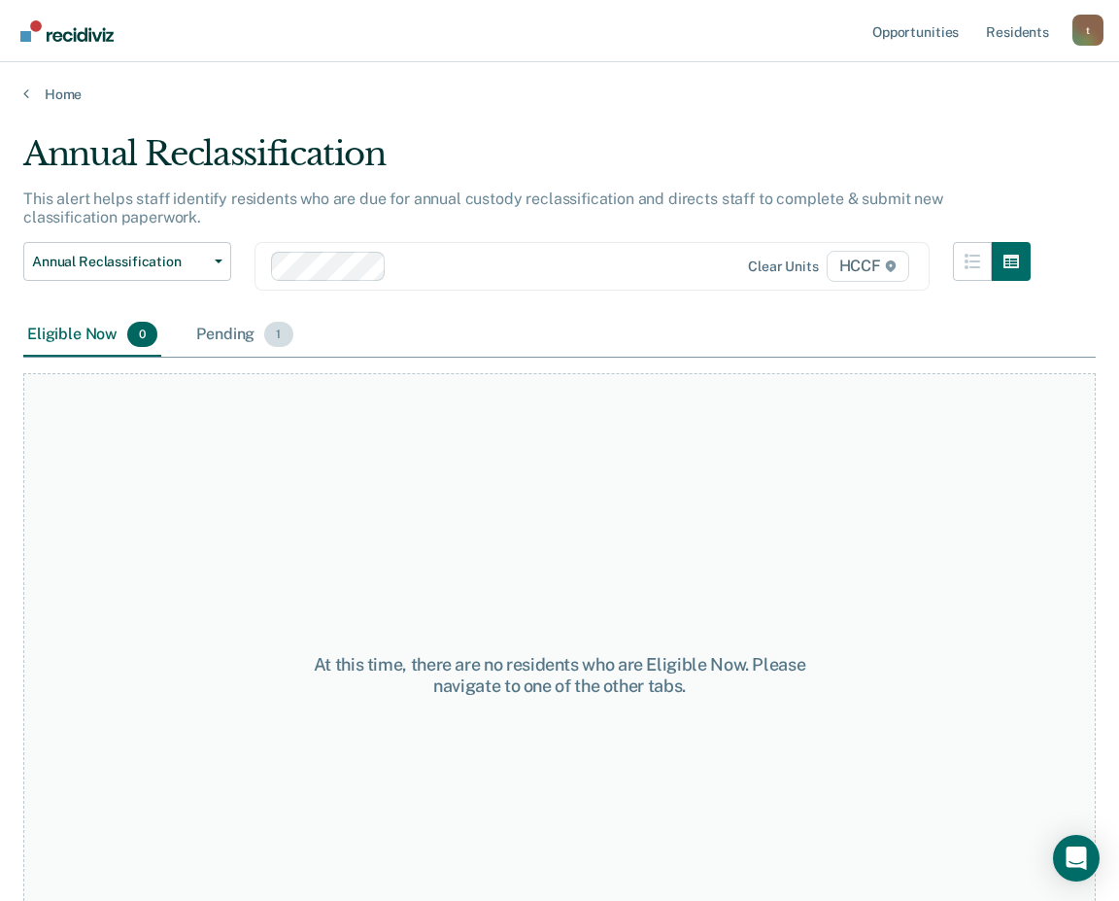
click at [222, 337] on div "Pending 1" at bounding box center [244, 335] width 104 height 43
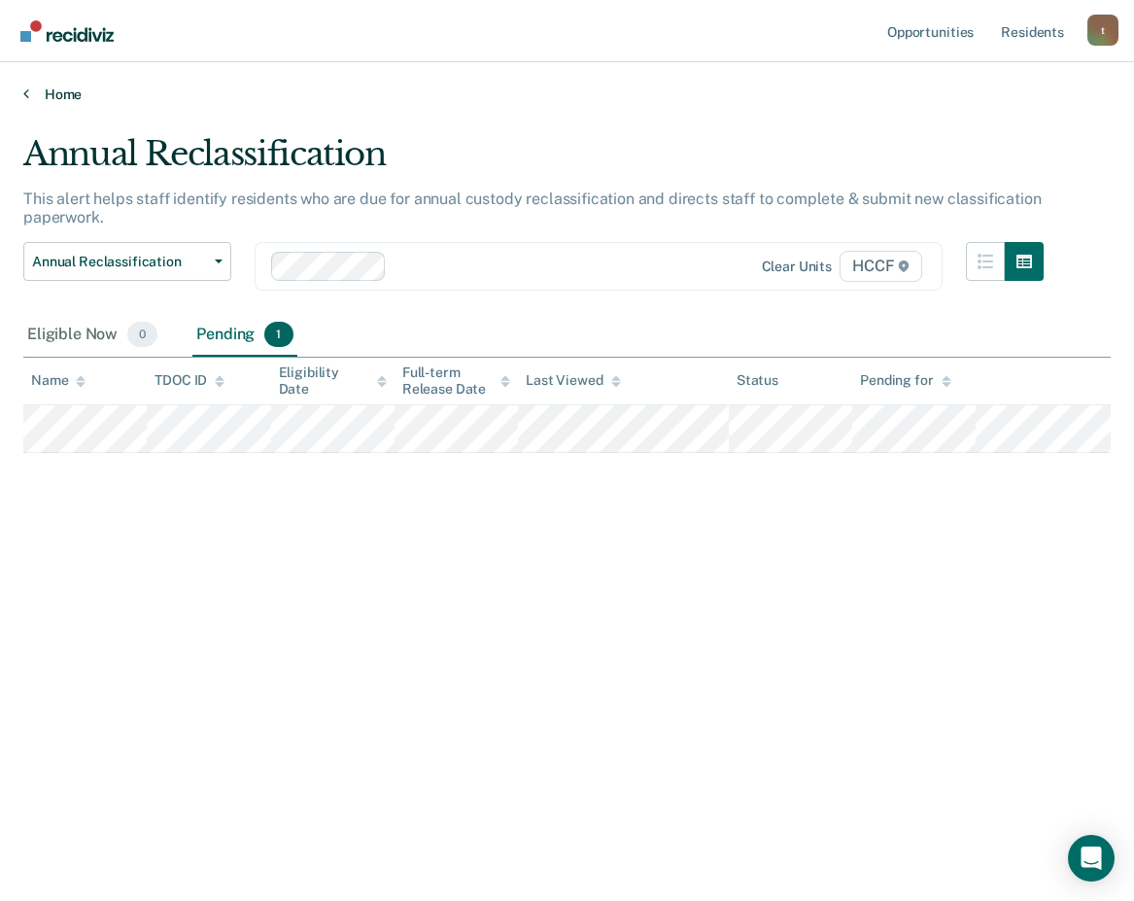
click at [26, 88] on icon at bounding box center [26, 93] width 6 height 16
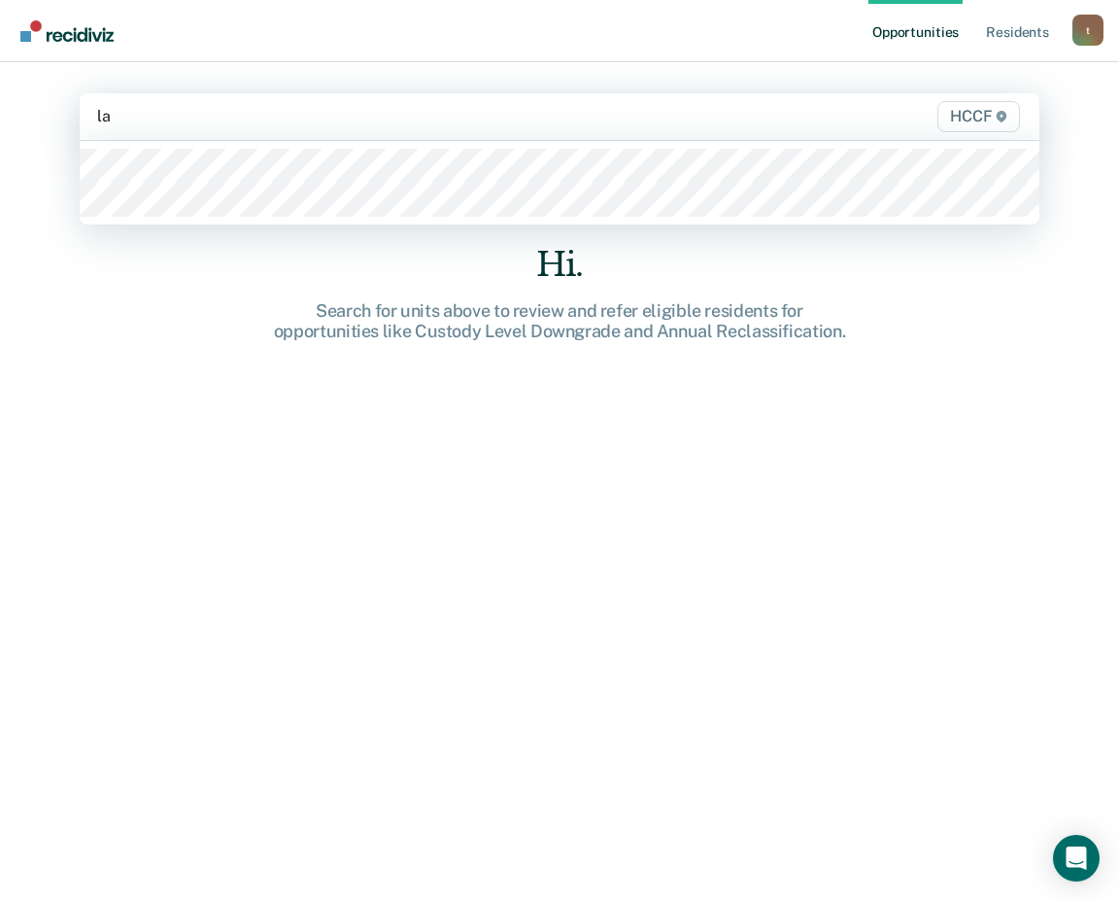
type input "la1"
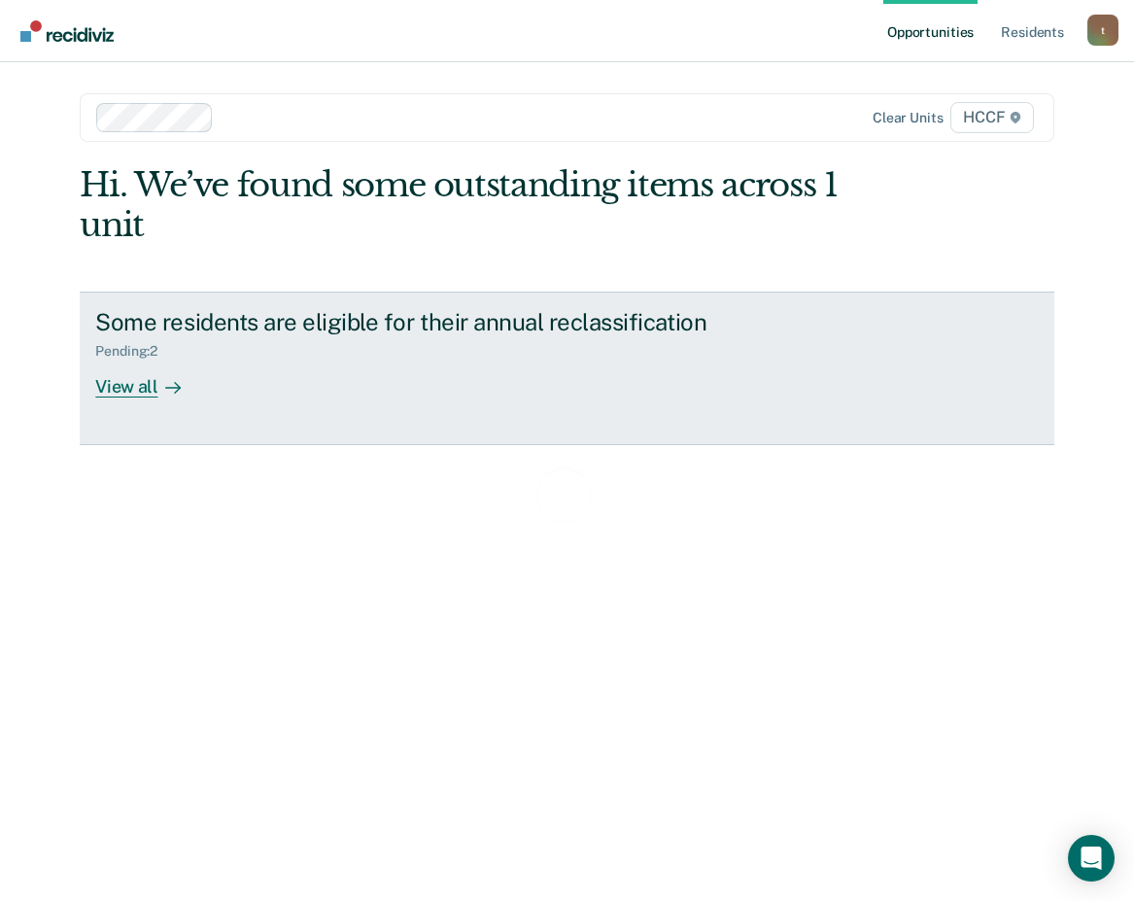
click at [147, 394] on div "View all" at bounding box center [149, 378] width 109 height 38
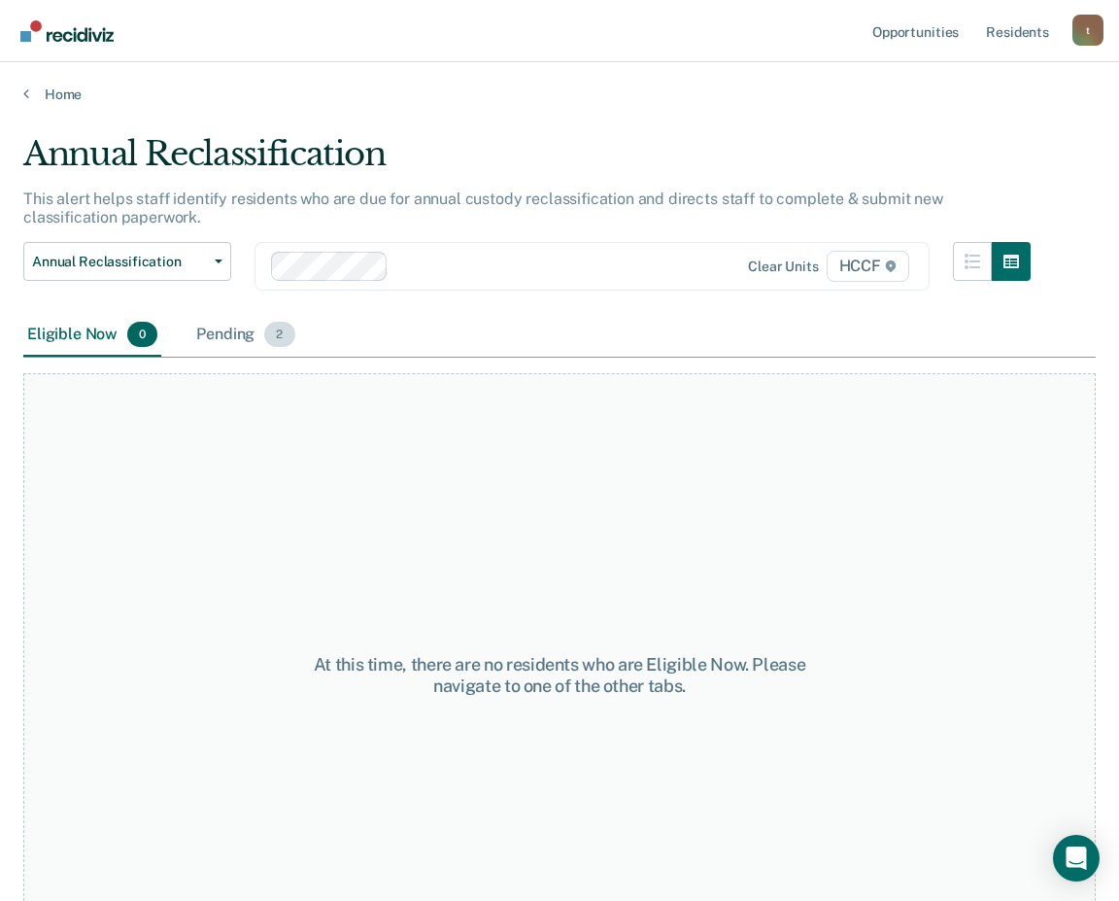
click at [236, 329] on div "Pending 2" at bounding box center [245, 335] width 106 height 43
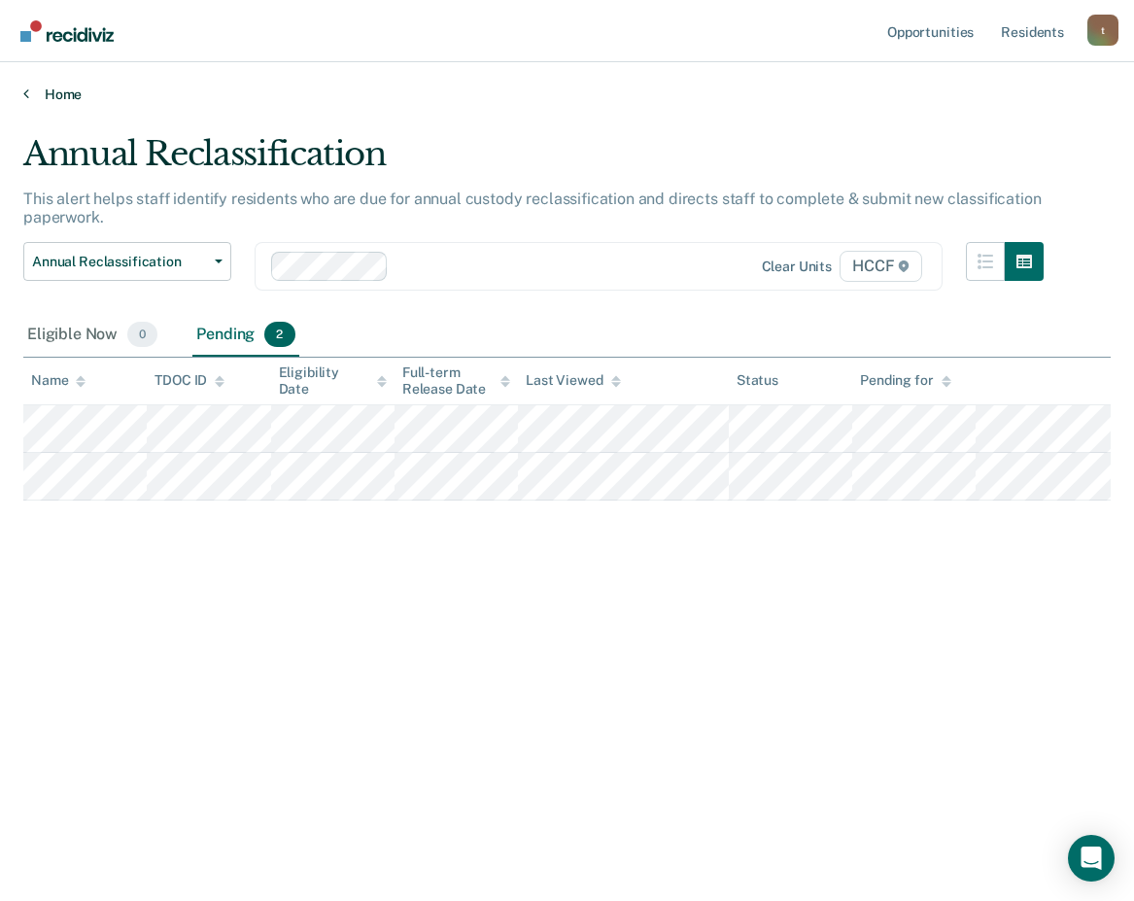
click at [29, 90] on link "Home" at bounding box center [566, 93] width 1087 height 17
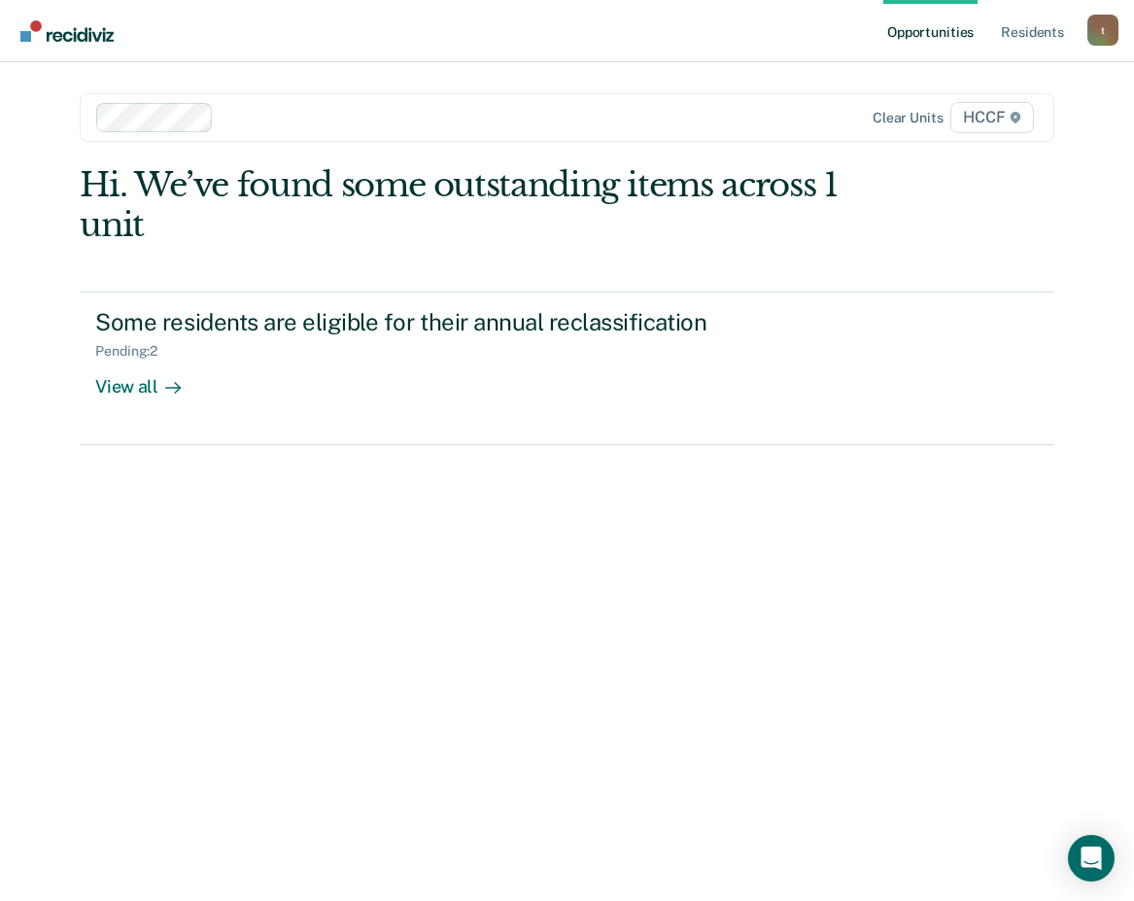
click at [549, 499] on div "Hi. We’ve found some outstanding items across 1 unit Some residents are eligibl…" at bounding box center [567, 506] width 974 height 683
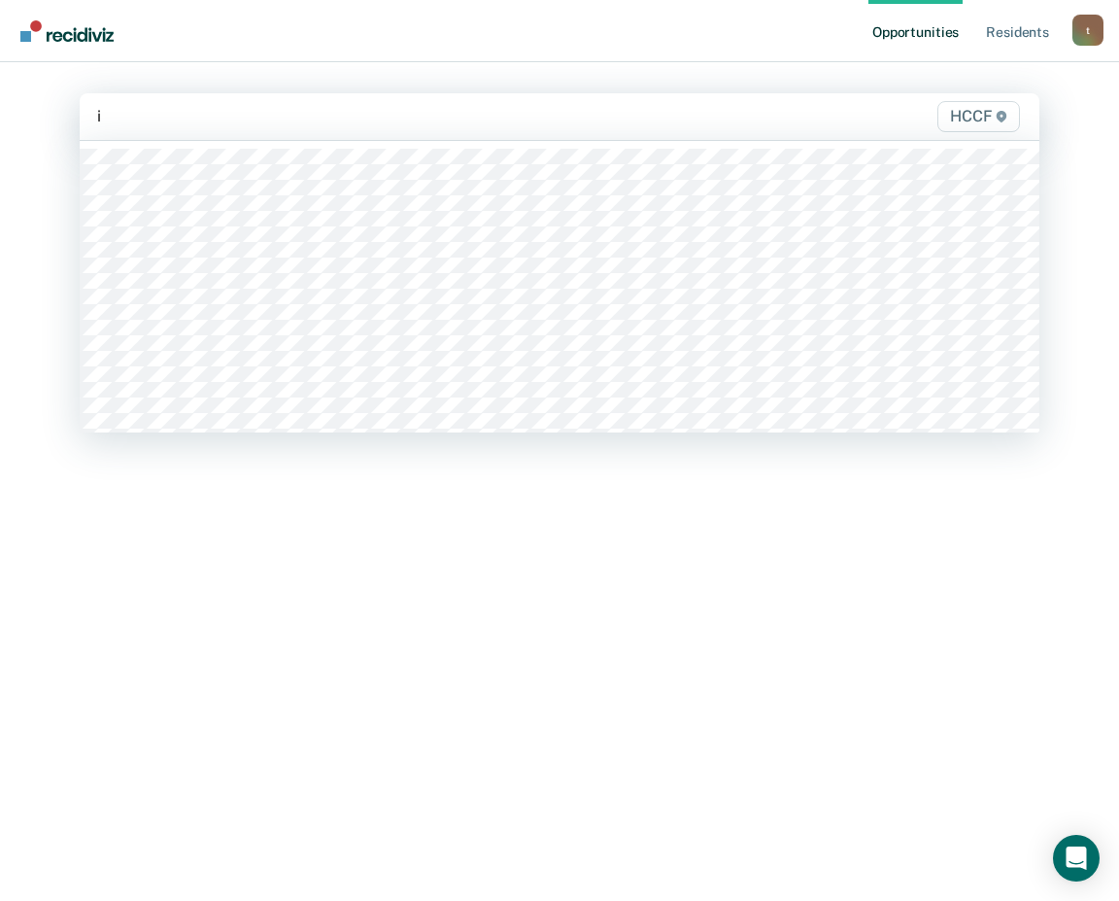
type input "i"
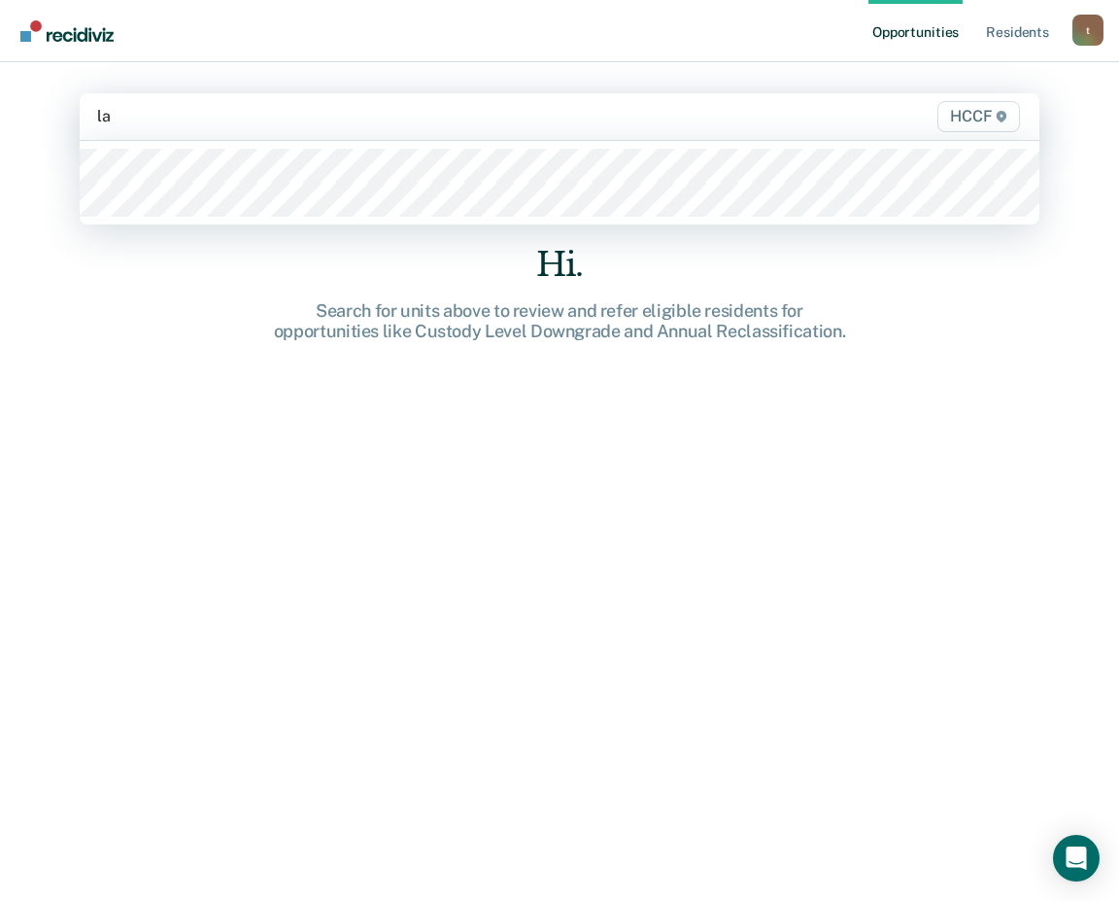
type input "la2"
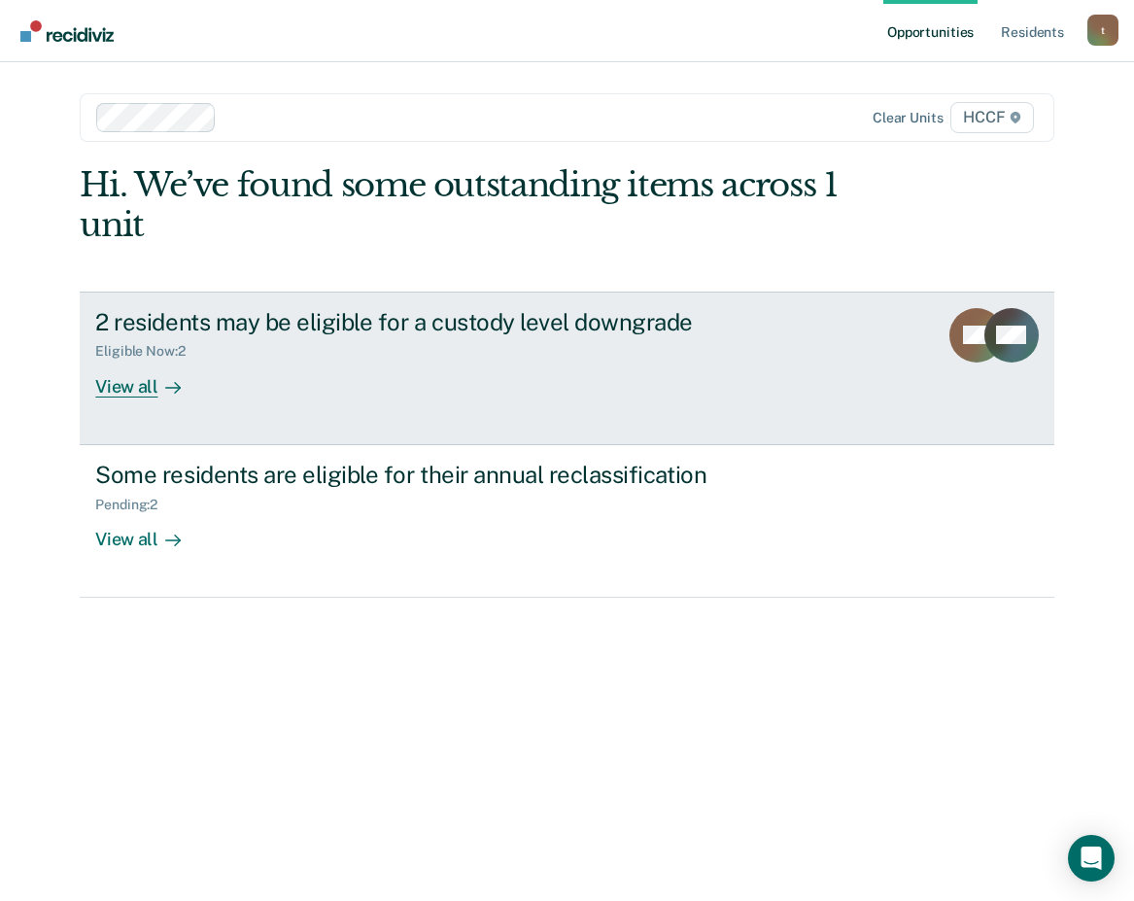
click at [145, 384] on div "View all" at bounding box center [149, 378] width 109 height 38
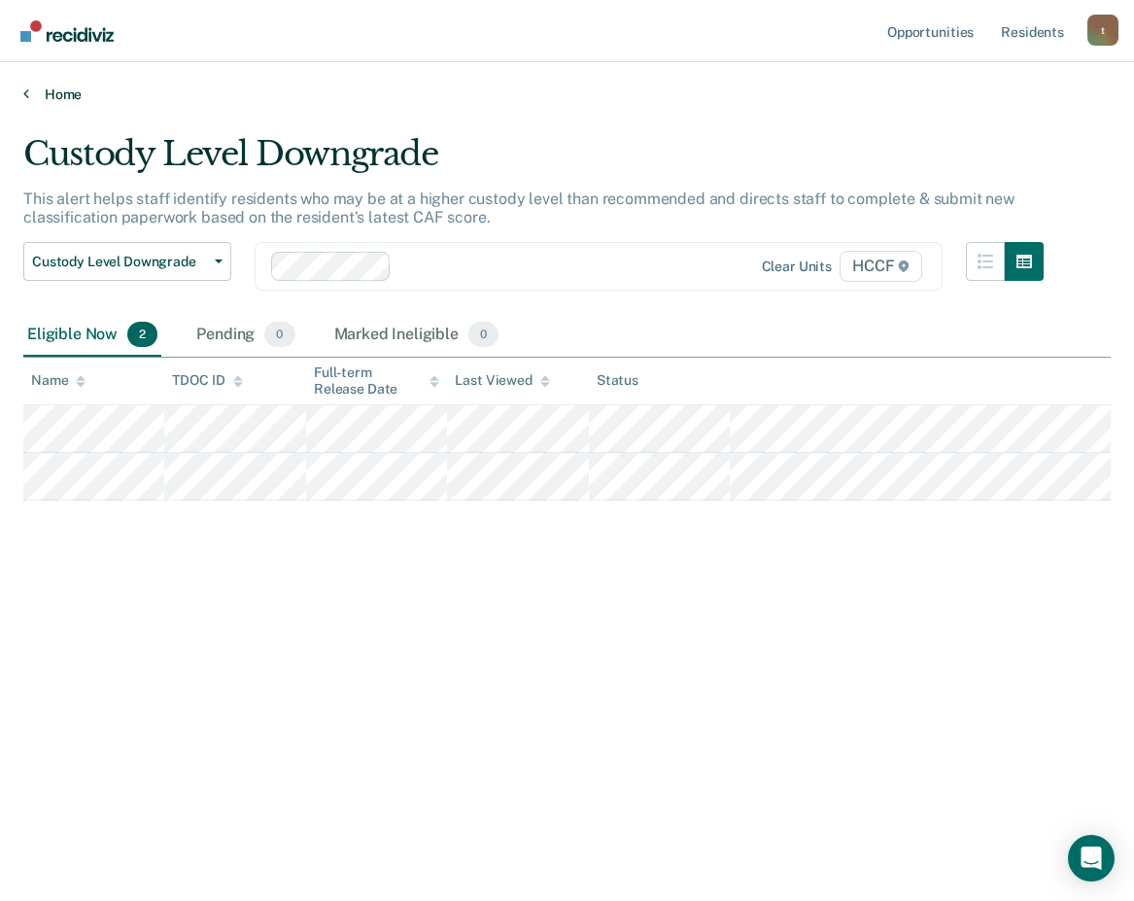
click at [26, 91] on icon at bounding box center [26, 93] width 6 height 16
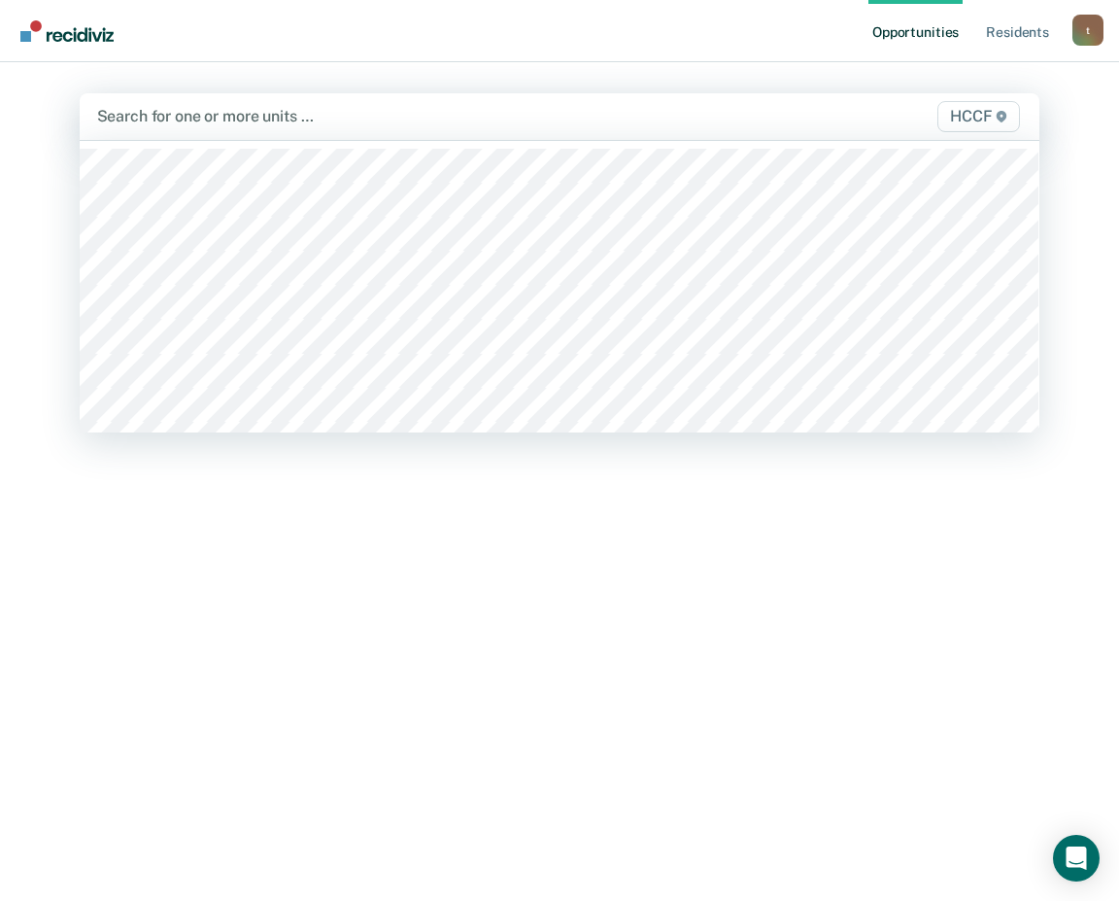
click at [193, 113] on div at bounding box center [420, 116] width 647 height 22
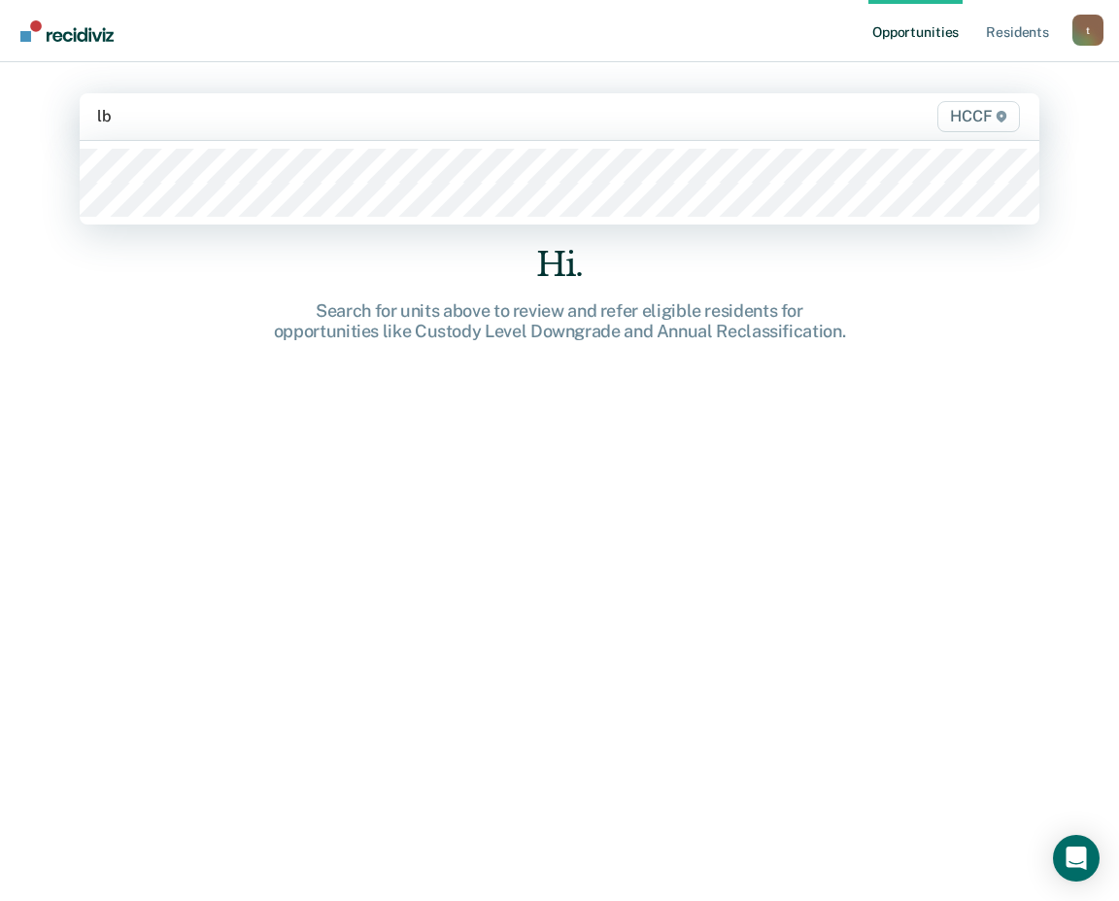
type input "lb1"
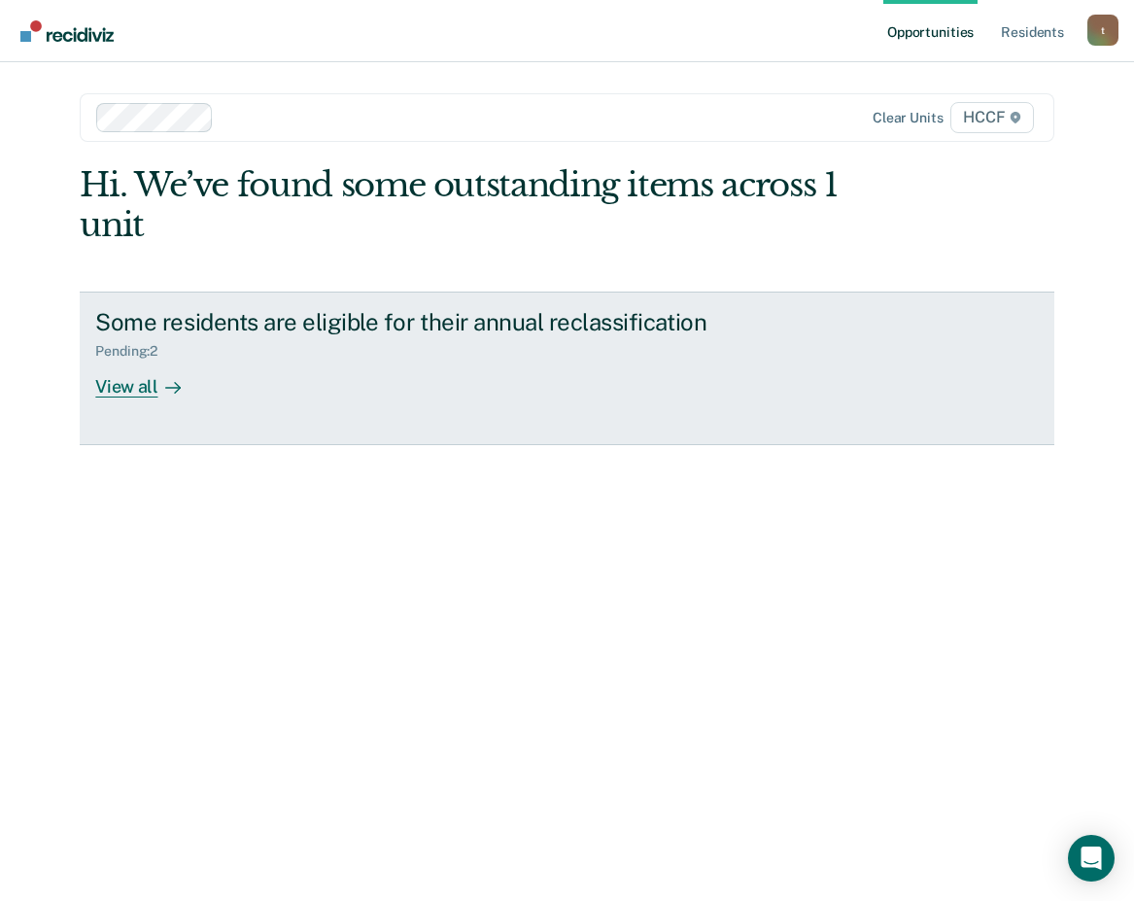
click at [140, 389] on div "View all" at bounding box center [149, 378] width 109 height 38
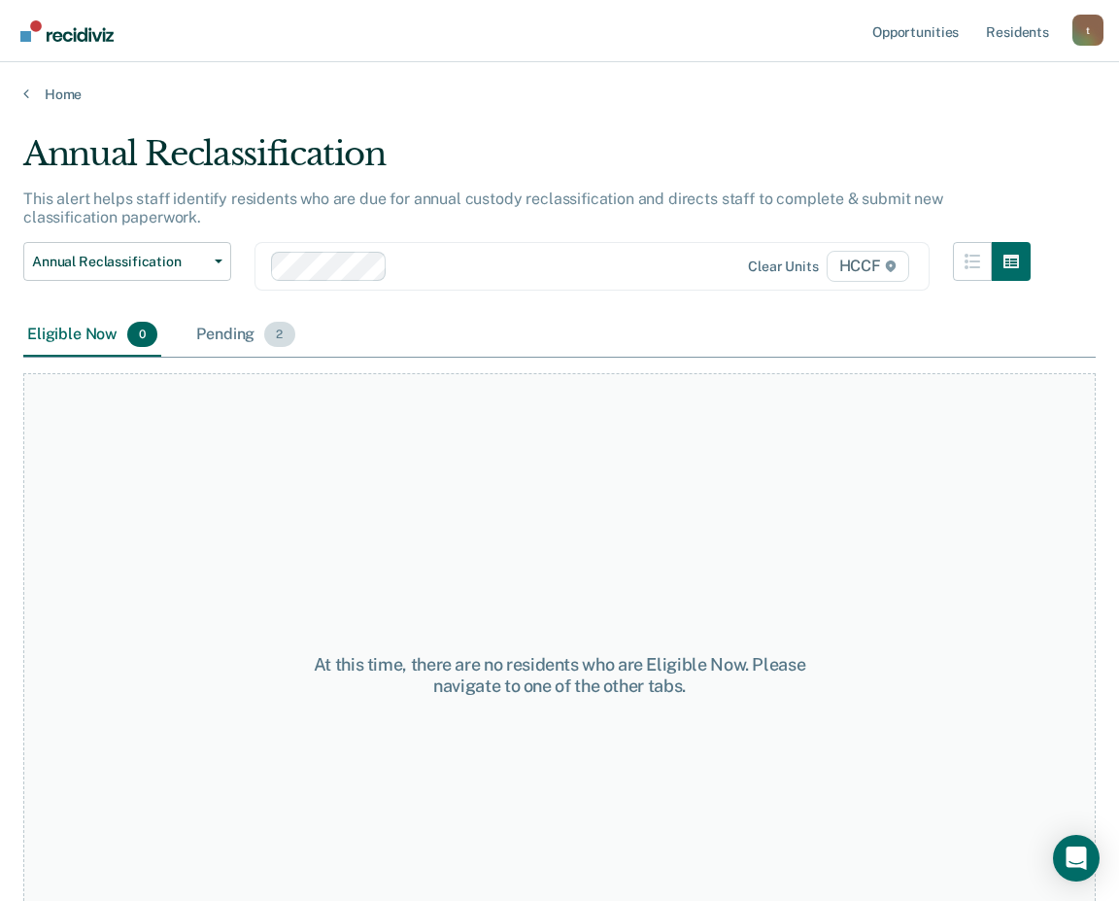
click at [238, 343] on div "Pending 2" at bounding box center [245, 335] width 106 height 43
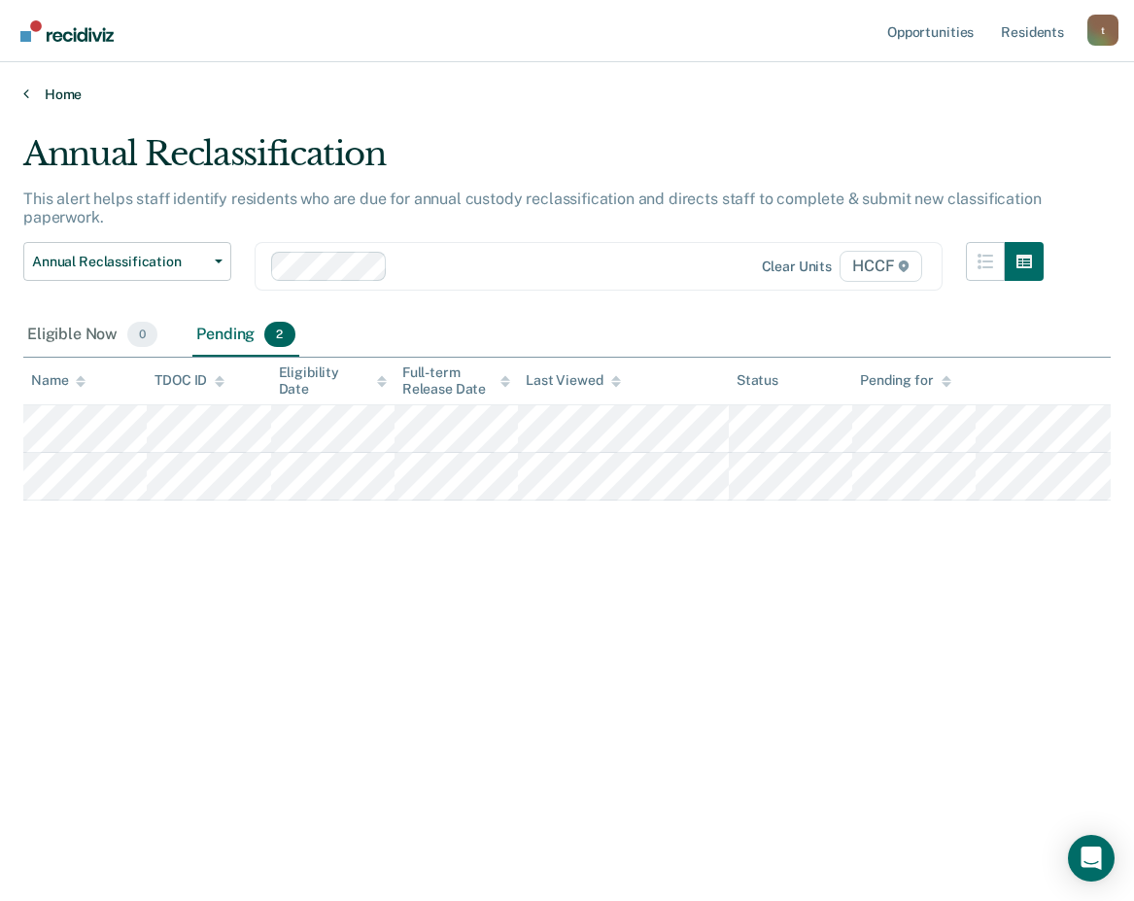
click at [30, 88] on link "Home" at bounding box center [566, 93] width 1087 height 17
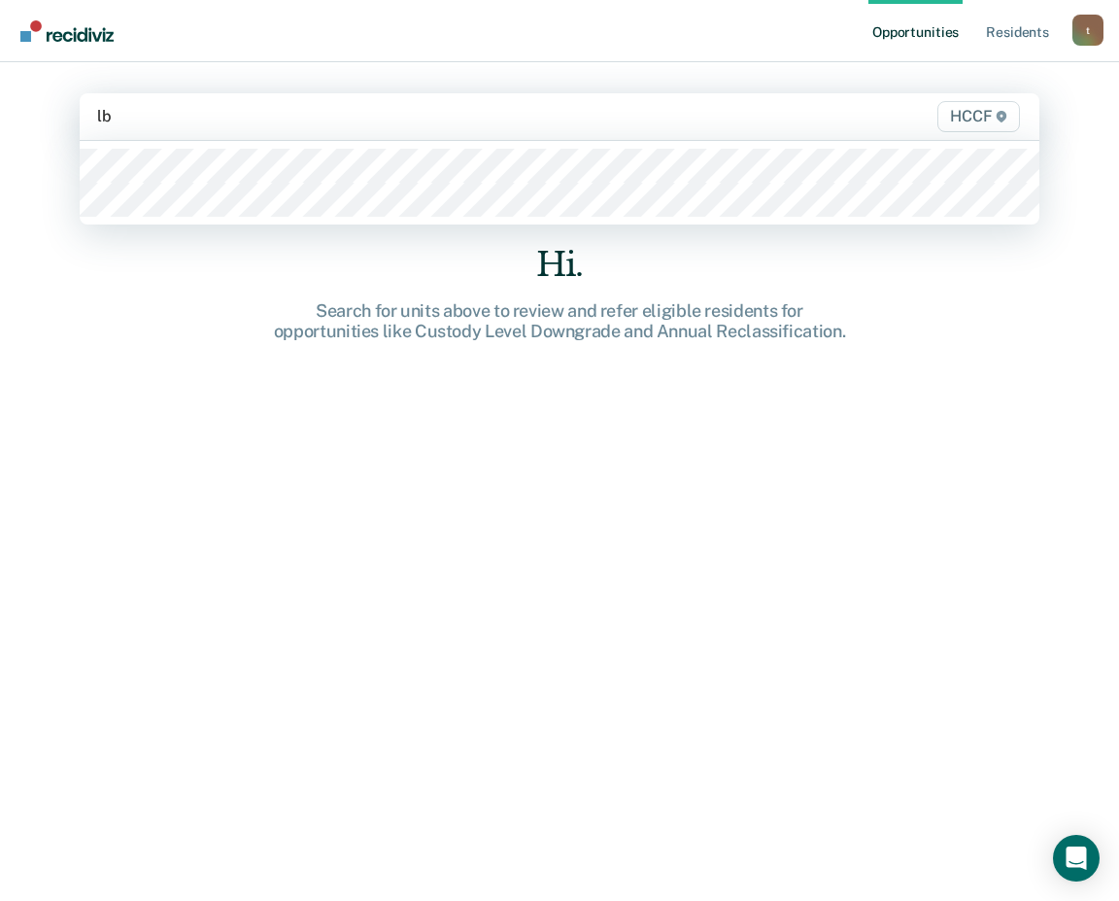
type input "lb2"
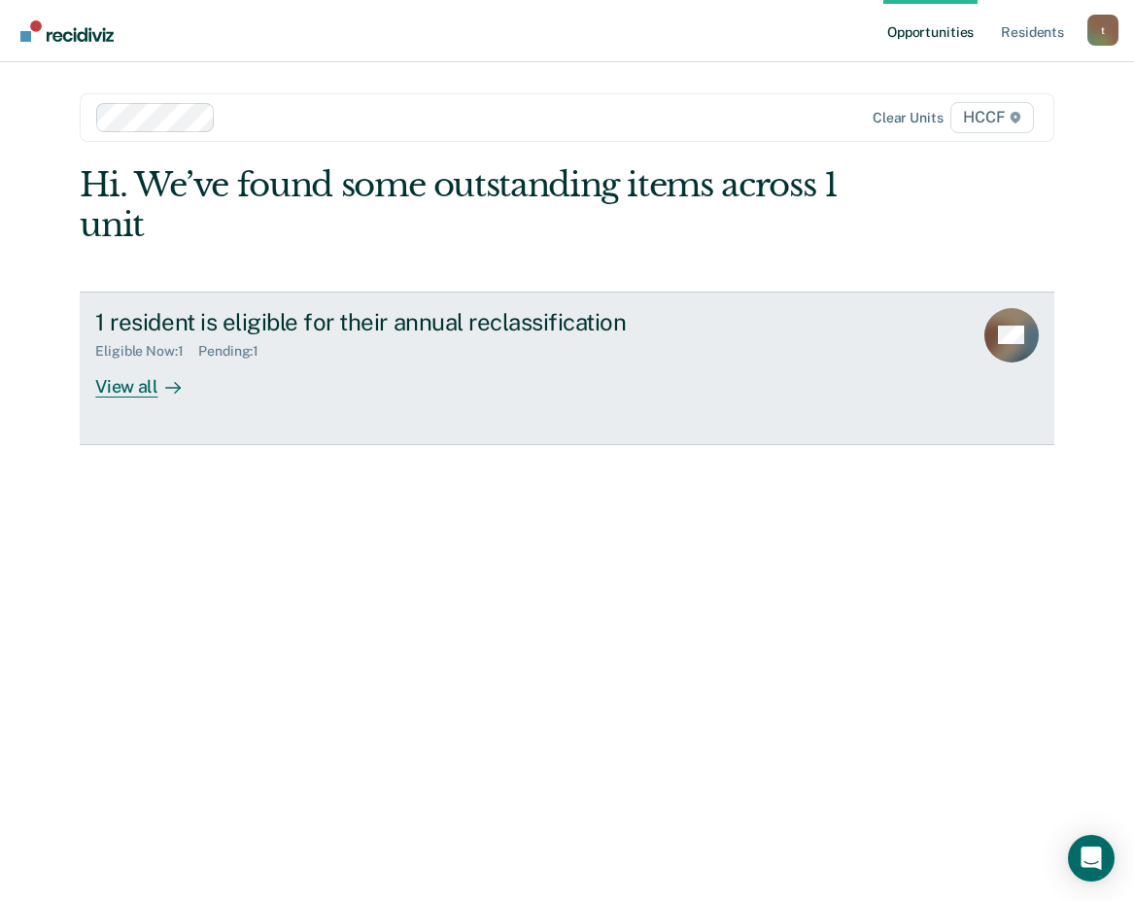
click at [135, 383] on div "View all" at bounding box center [149, 378] width 109 height 38
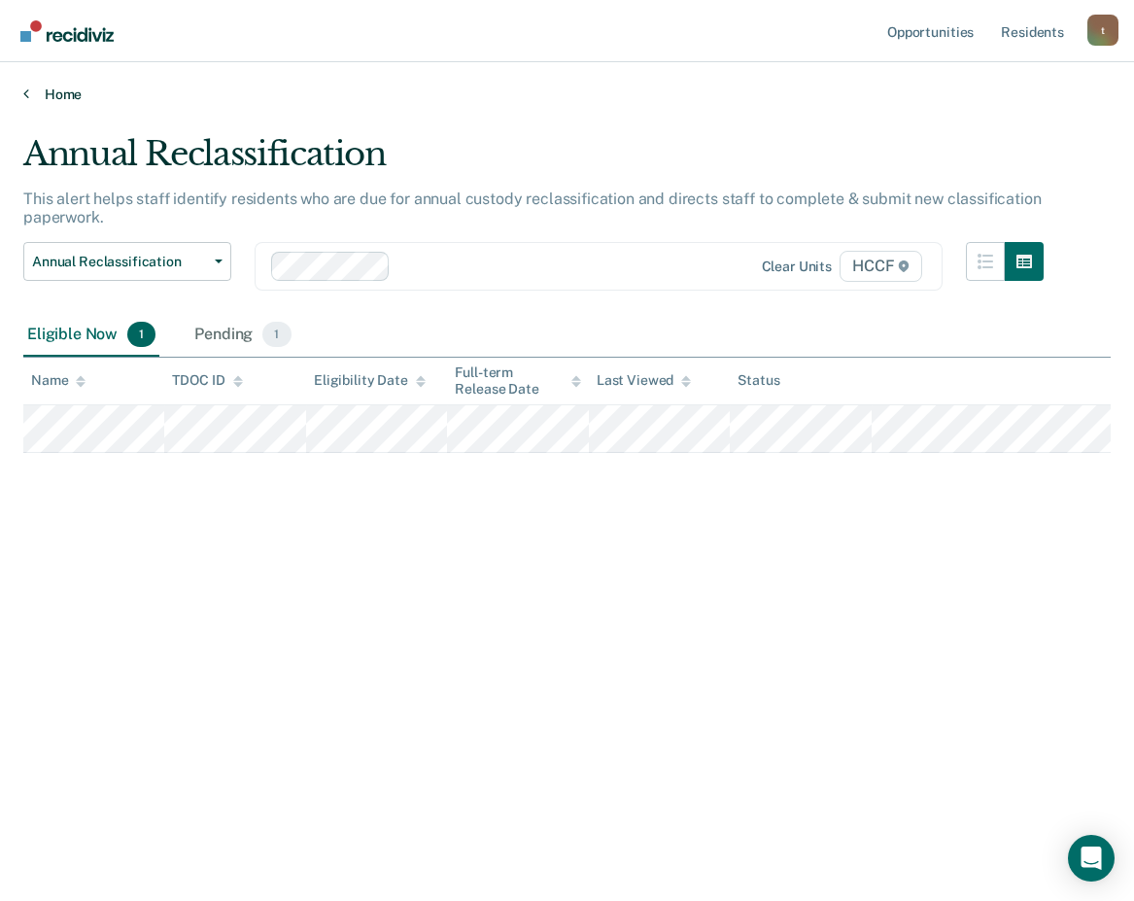
click at [26, 93] on icon at bounding box center [26, 93] width 6 height 16
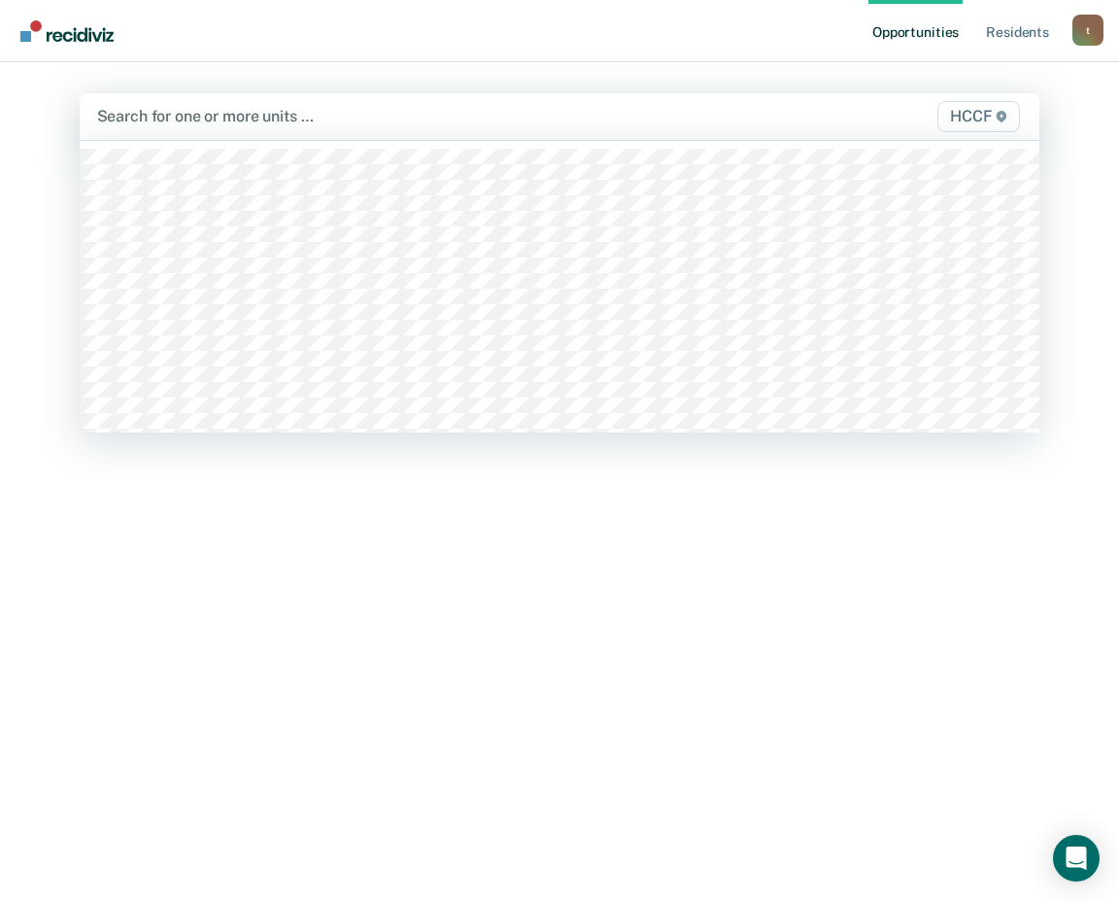
click at [169, 117] on div at bounding box center [420, 116] width 647 height 22
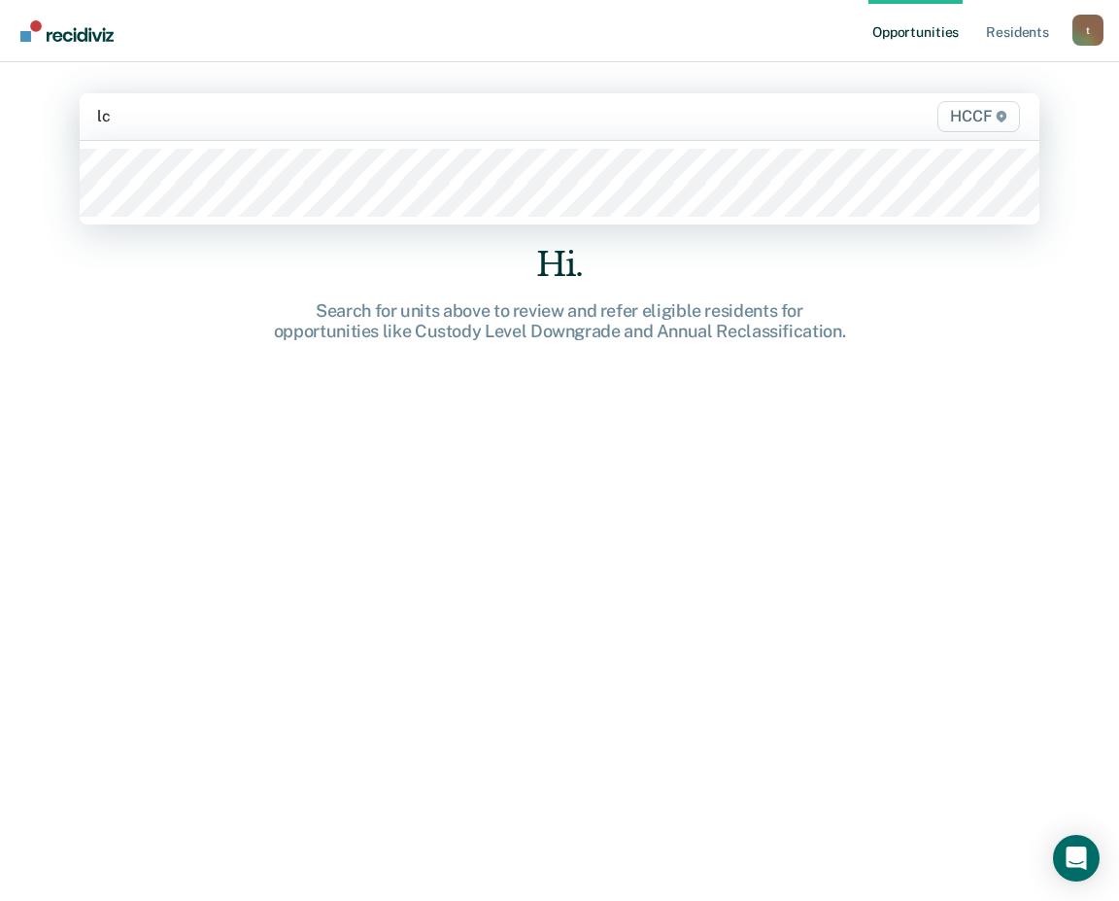
type input "lc1"
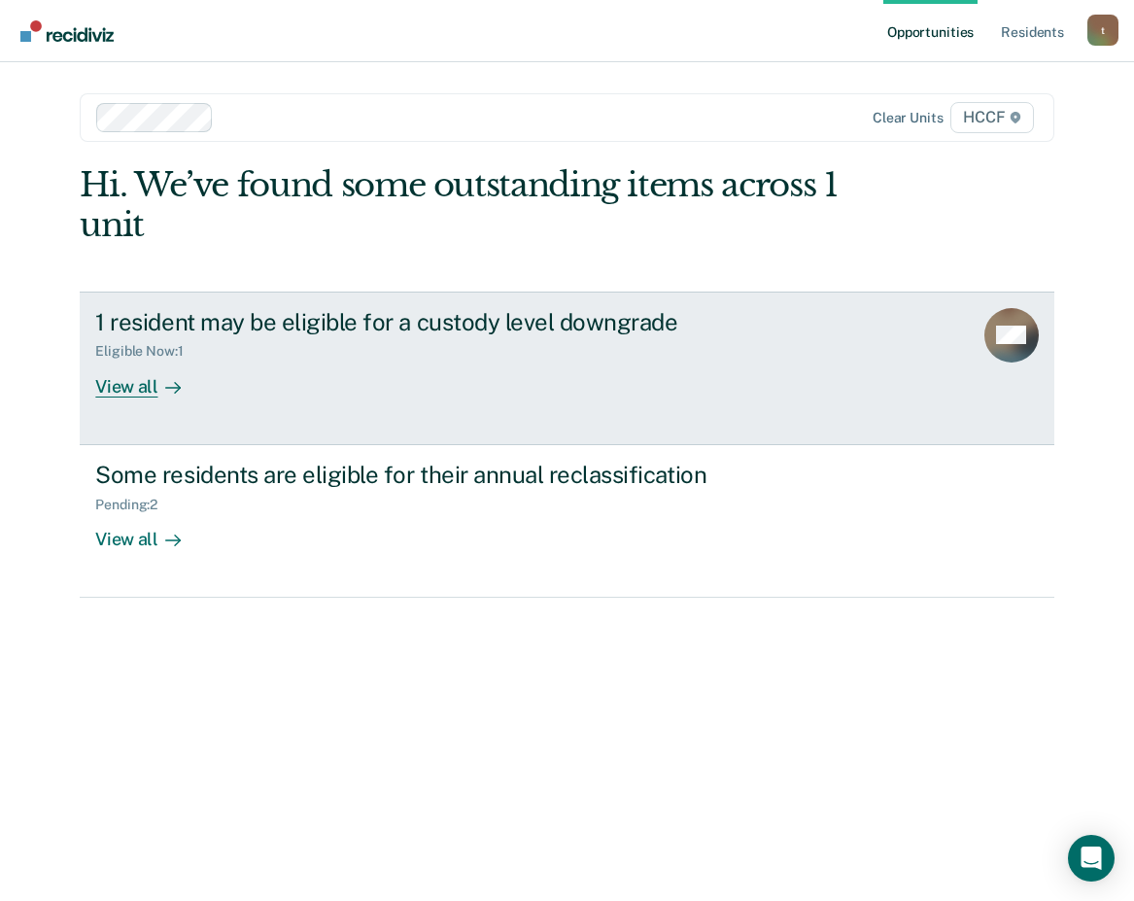
click at [144, 390] on div "View all" at bounding box center [149, 378] width 109 height 38
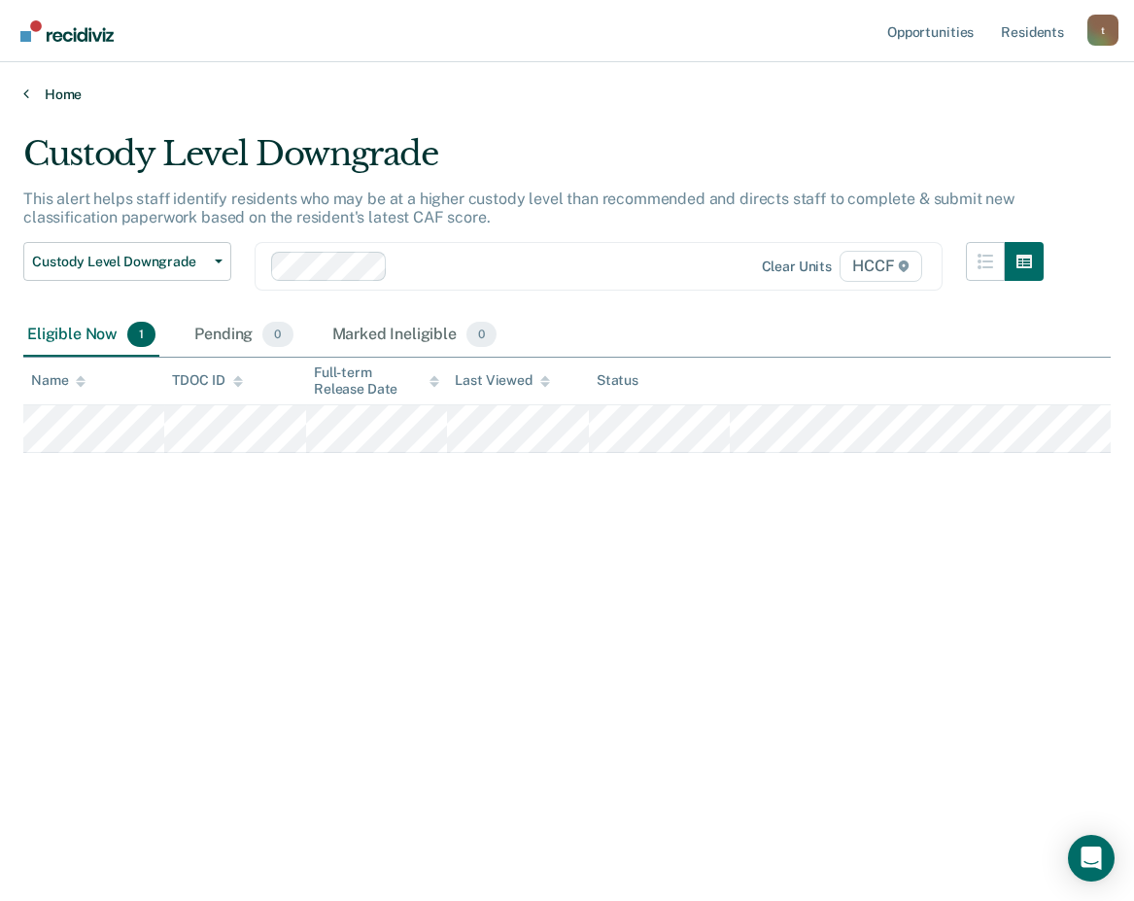
click at [25, 94] on icon at bounding box center [26, 93] width 6 height 16
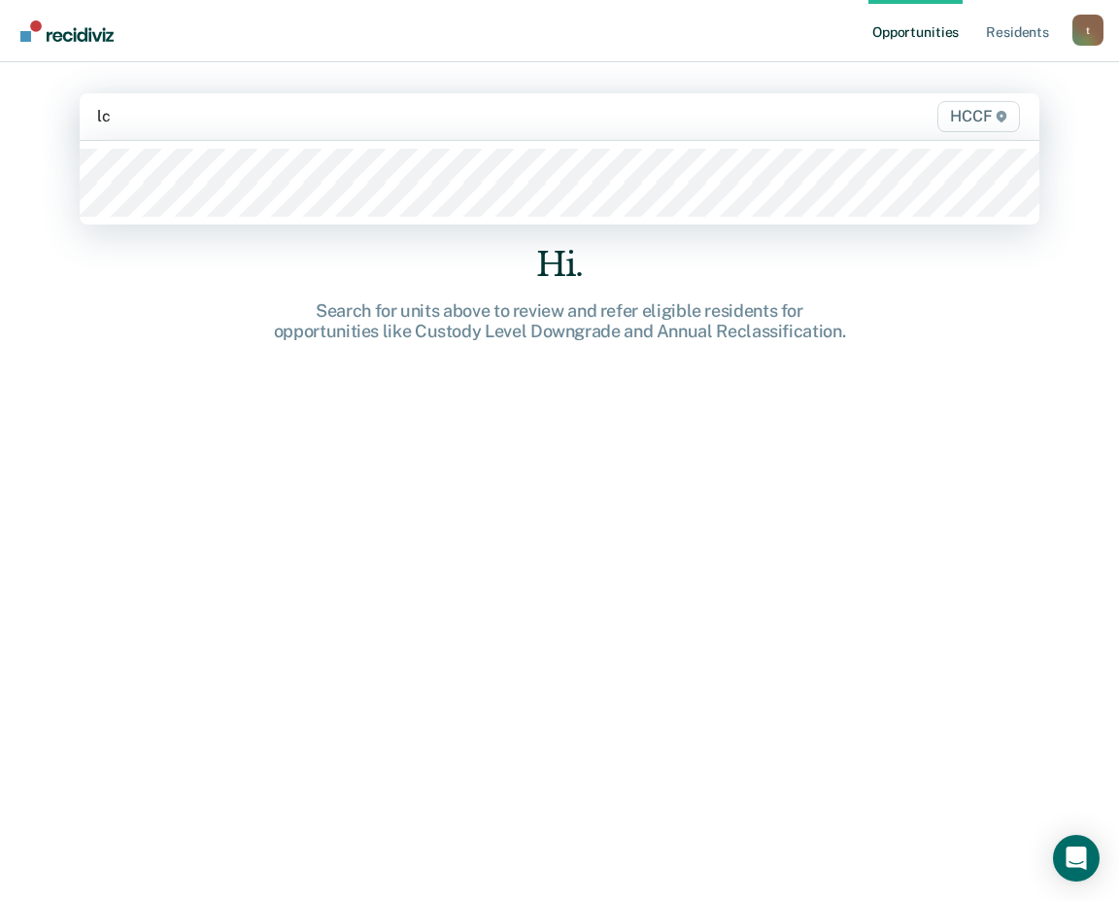
type input "lc2"
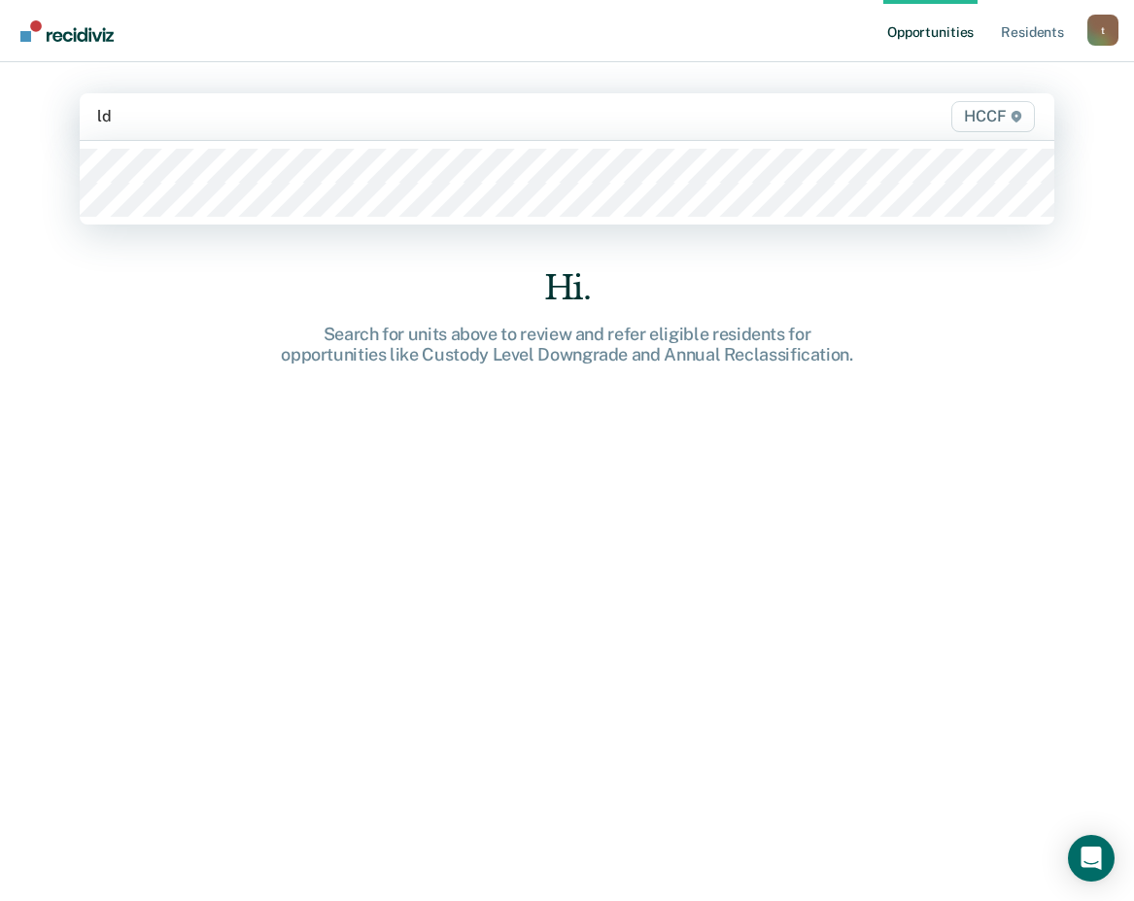
type input "ld1"
type input "ld2"
